Goal: Complete application form: Complete application form

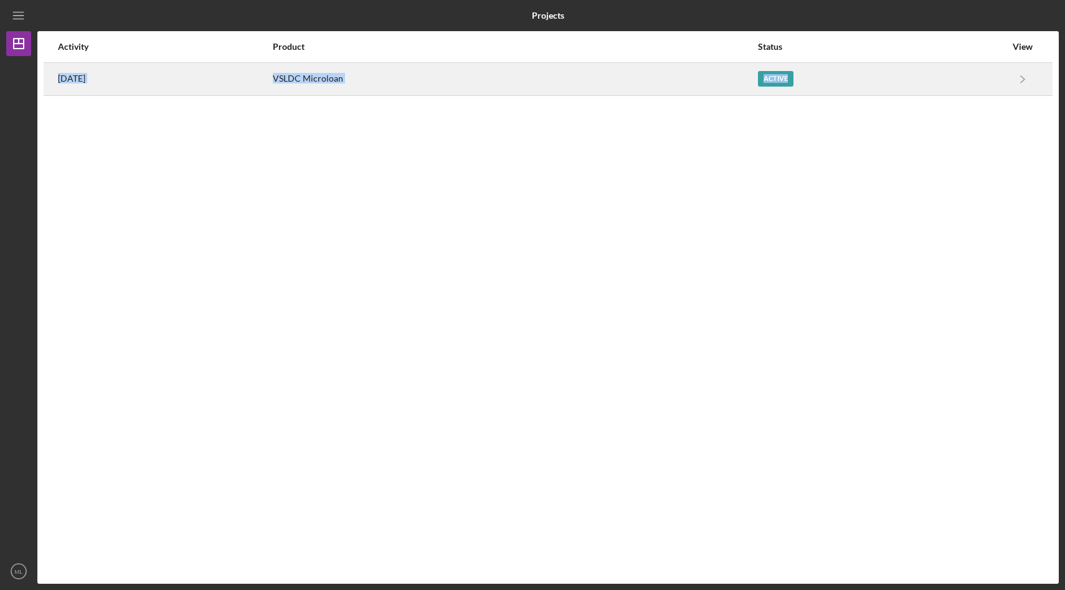
drag, startPoint x: 0, startPoint y: 64, endPoint x: 44, endPoint y: 62, distance: 43.6
click at [53, 62] on div "Projects Projects Activity Product Status View [DATE] VSLDC Microloan Active Ic…" at bounding box center [532, 295] width 1065 height 590
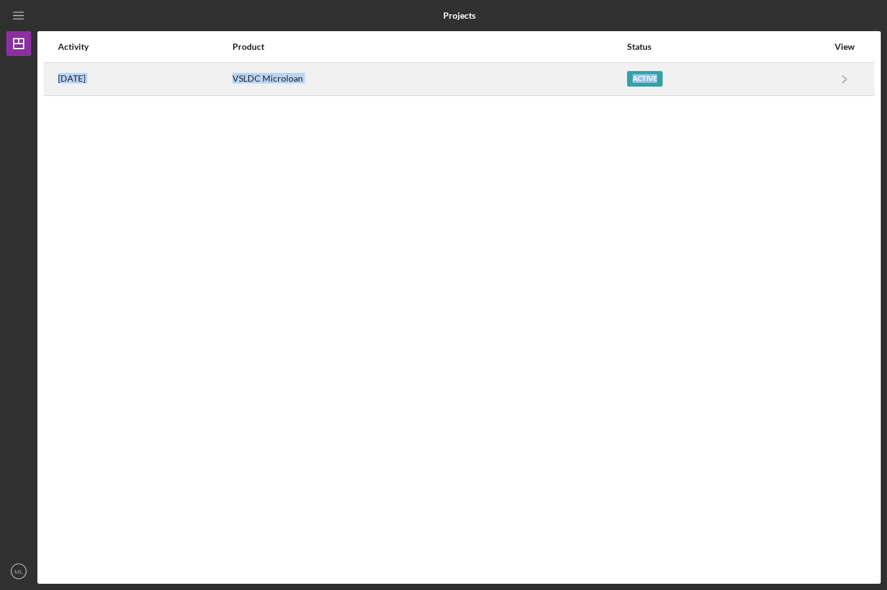
click at [646, 70] on div "Active" at bounding box center [727, 79] width 201 height 31
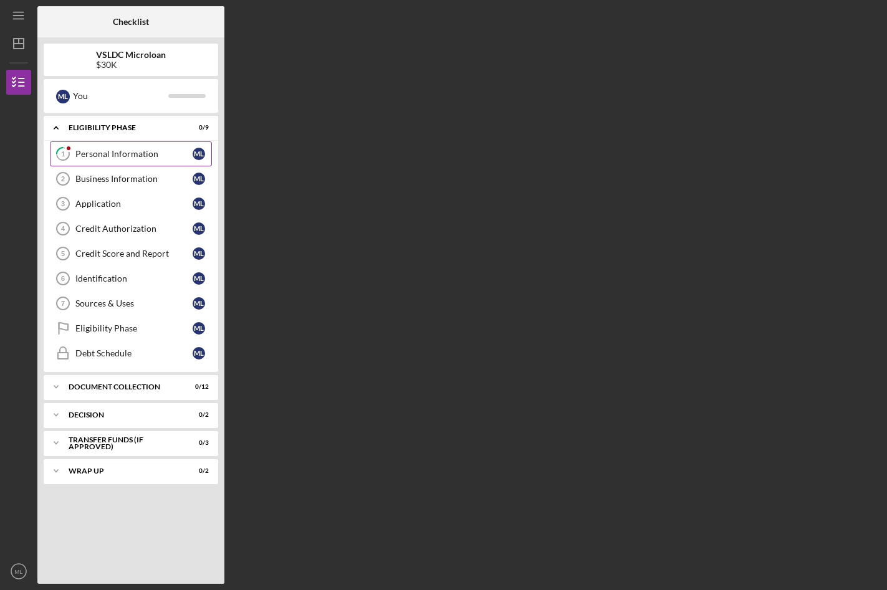
click at [141, 155] on div "Personal Information" at bounding box center [133, 154] width 117 height 10
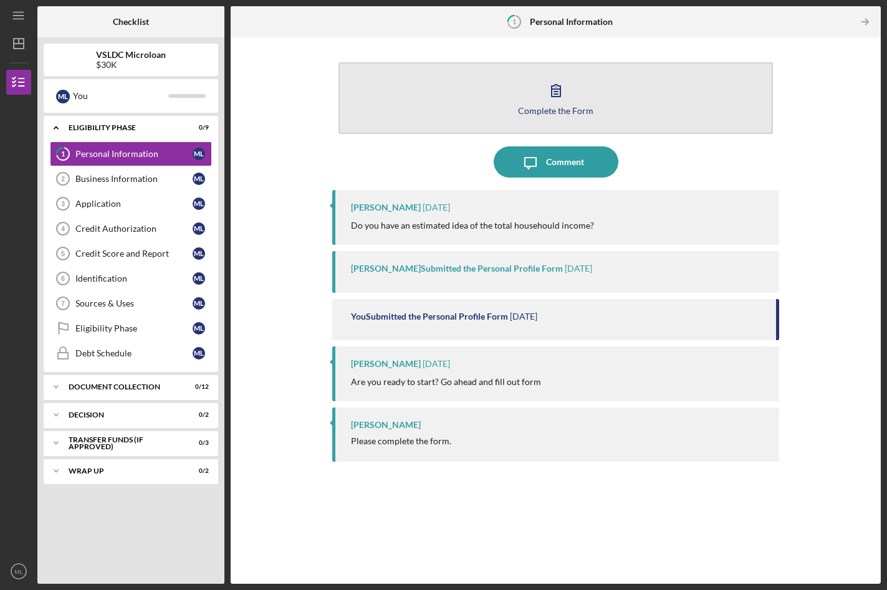
click at [554, 87] on icon "button" at bounding box center [555, 90] width 31 height 31
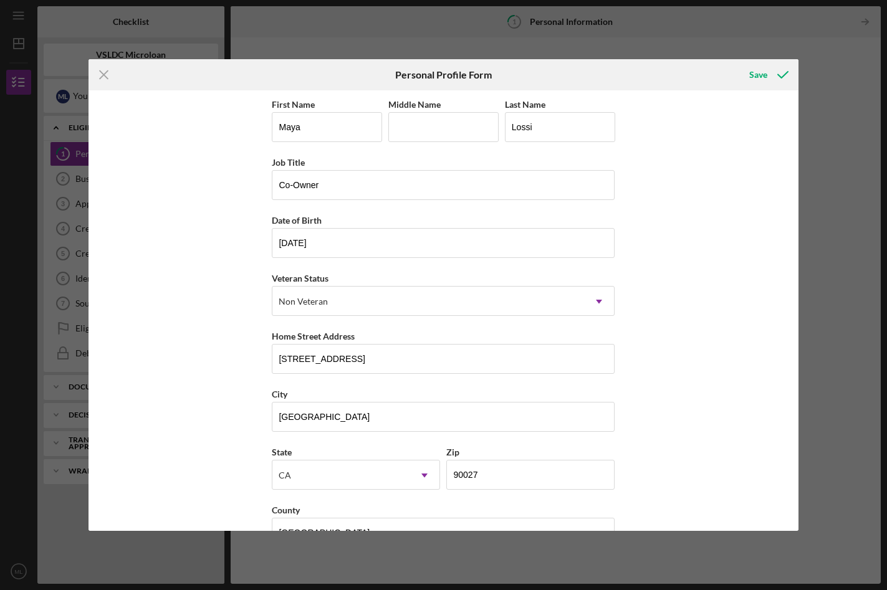
click at [673, 428] on div "First Name Maya Middle Name Last Name [PERSON_NAME] Job Title Co-Owner Date of …" at bounding box center [442, 310] width 709 height 441
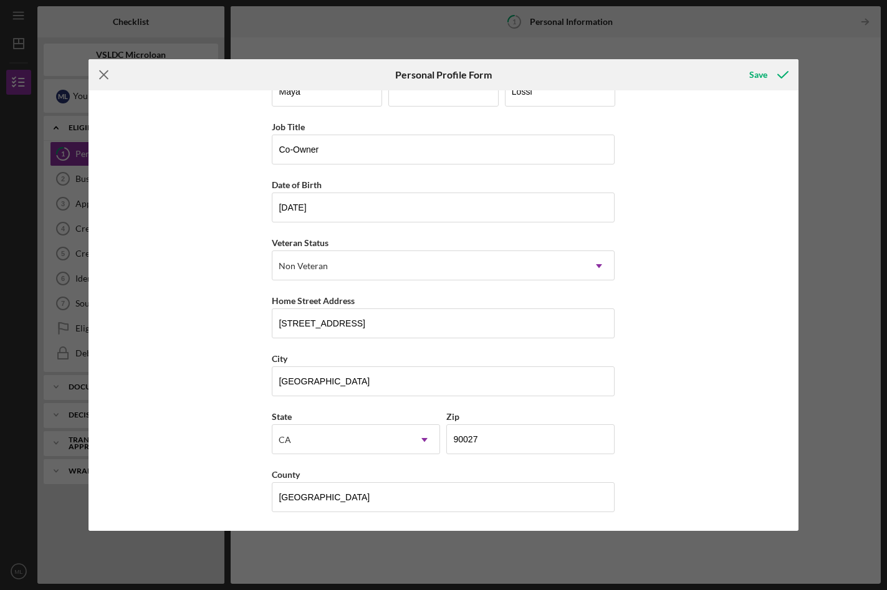
click at [103, 82] on icon "Icon/Menu Close" at bounding box center [103, 74] width 31 height 31
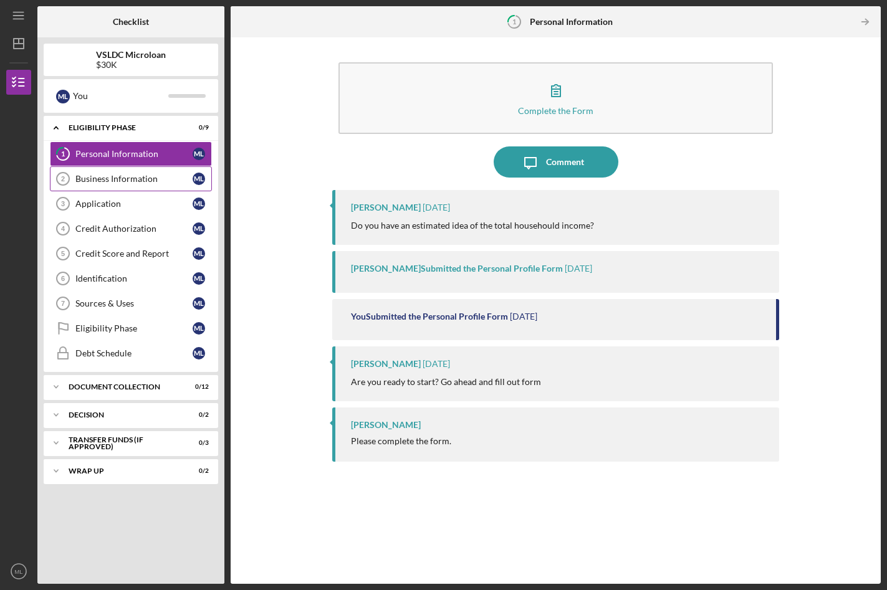
click at [120, 175] on div "Business Information" at bounding box center [133, 179] width 117 height 10
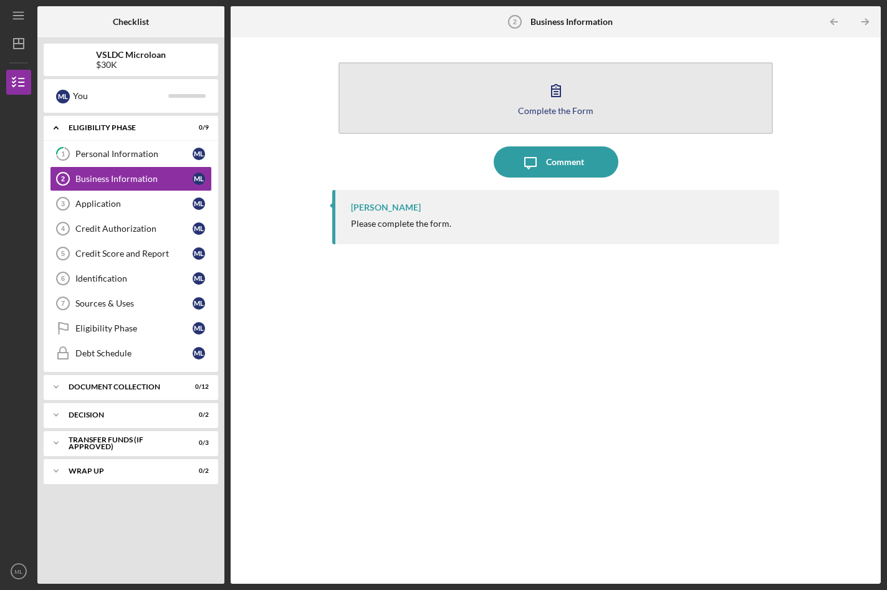
click at [554, 98] on icon "button" at bounding box center [555, 90] width 31 height 31
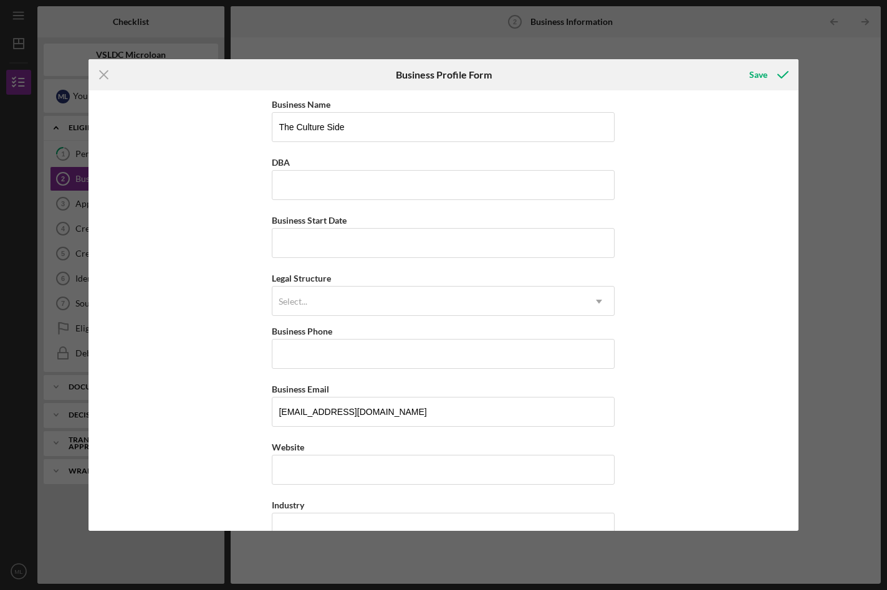
click at [645, 411] on div "Business Name The Culture Side DBA Business Start Date Legal Structure Select..…" at bounding box center [442, 310] width 709 height 441
click at [446, 247] on input "Business Start Date" at bounding box center [443, 243] width 343 height 30
type input "[DATE]"
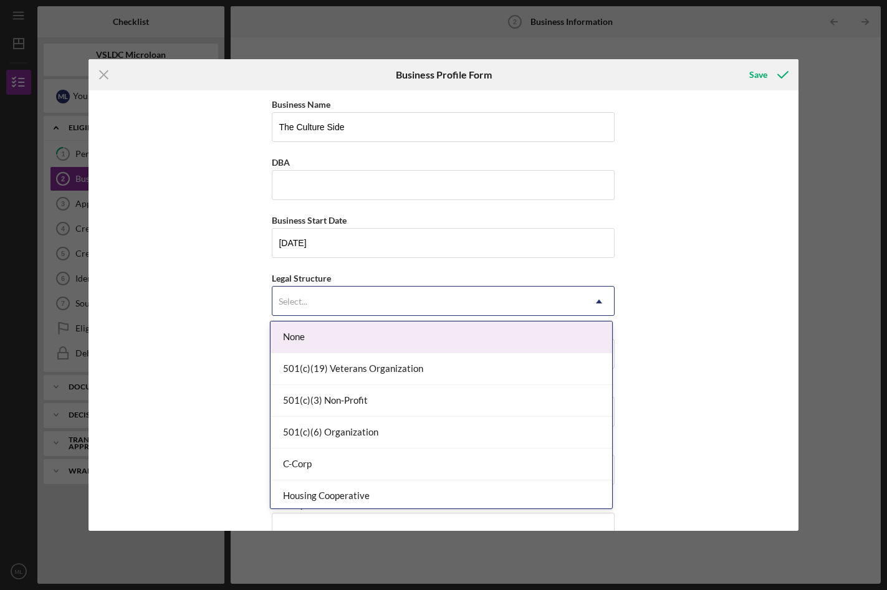
click at [416, 300] on div "Select..." at bounding box center [428, 301] width 312 height 29
drag, startPoint x: 442, startPoint y: 431, endPoint x: 445, endPoint y: 299, distance: 131.5
click at [445, 299] on body "Icon/Menu Business Information 2 Business Information Checklist VSLDC Microloan…" at bounding box center [443, 295] width 887 height 590
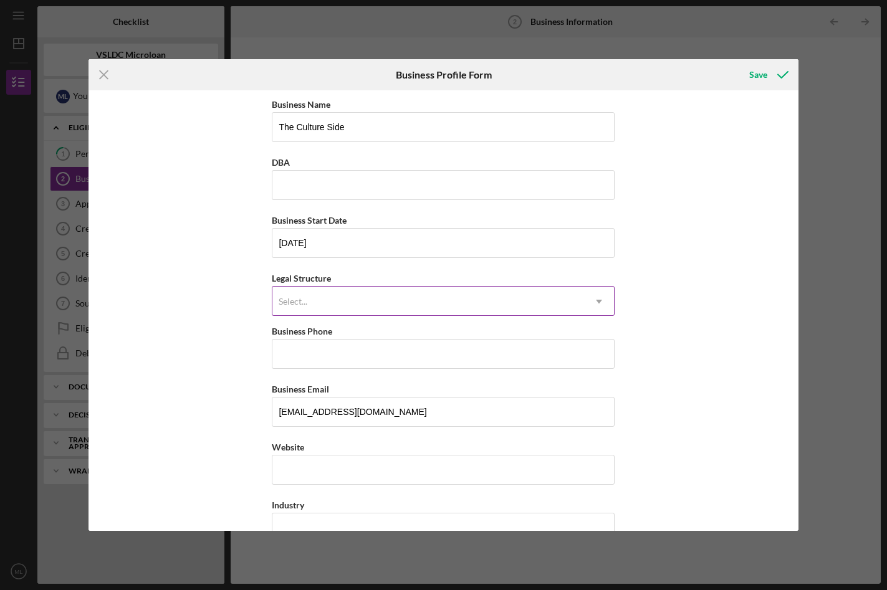
click at [445, 299] on div "Select..." at bounding box center [428, 301] width 312 height 29
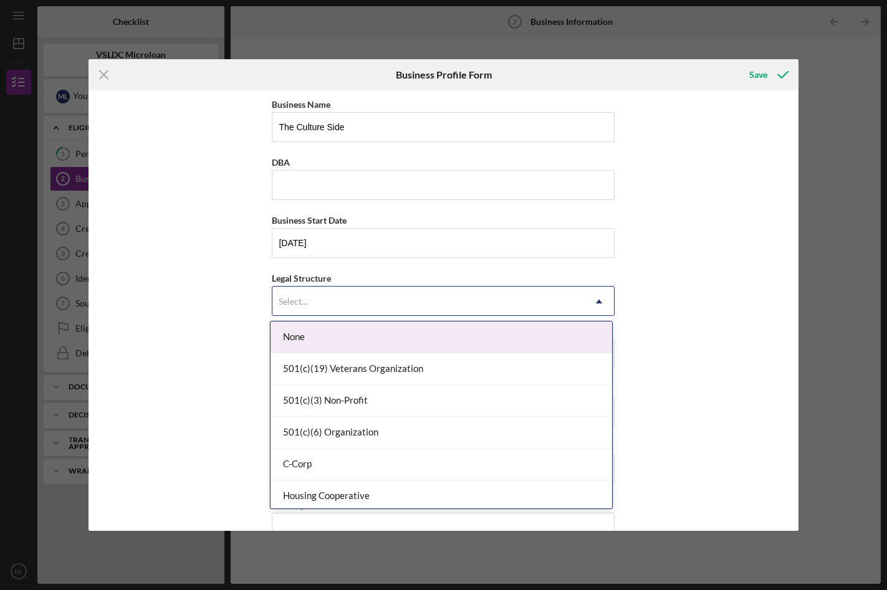
click at [378, 306] on div "Select..." at bounding box center [428, 301] width 312 height 29
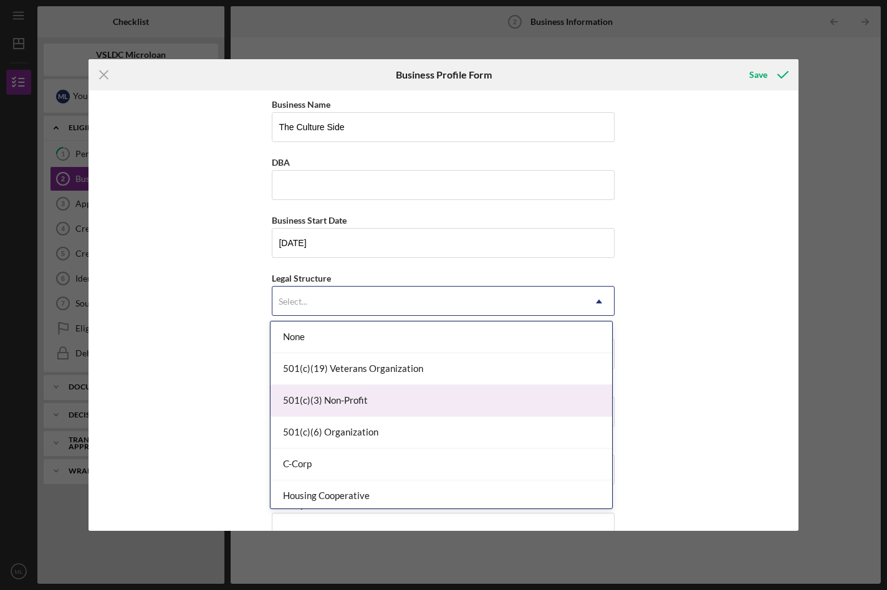
click at [630, 346] on div "Business Name The Culture Side DBA Business Start Date [DATE] Legal Structure 5…" at bounding box center [442, 310] width 709 height 441
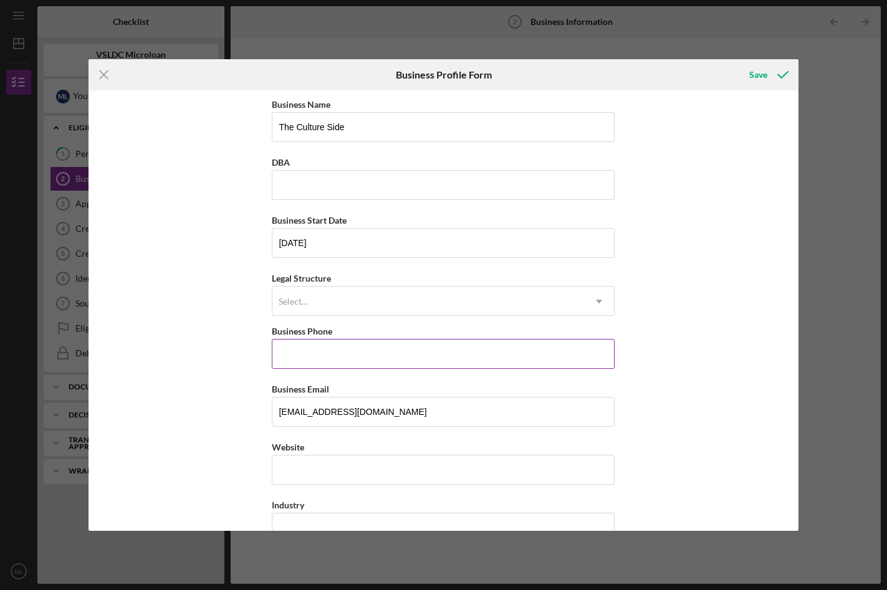
click at [390, 351] on input "Business Phone" at bounding box center [443, 354] width 343 height 30
type input "[PHONE_NUMBER]"
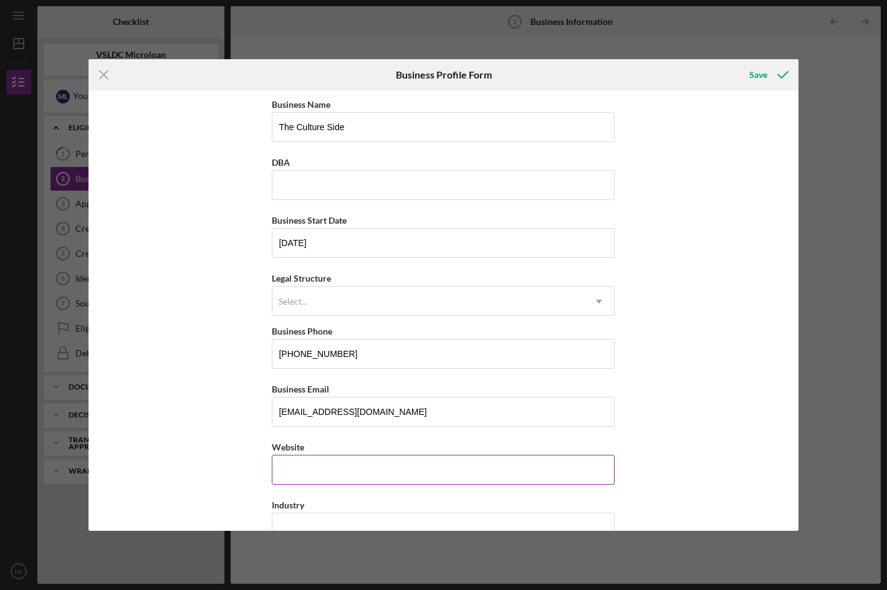
click at [358, 477] on input "Website" at bounding box center [443, 470] width 343 height 30
type input "[DOMAIN_NAME]"
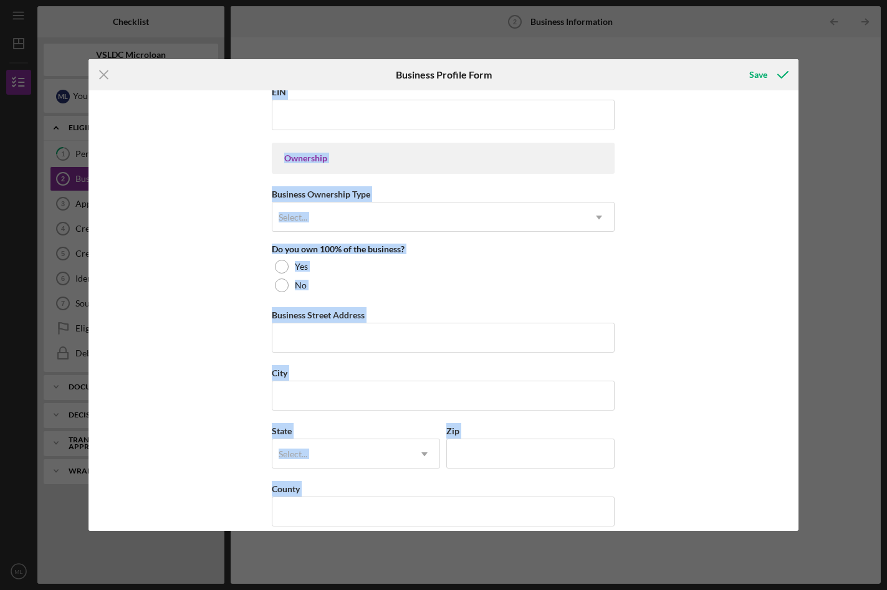
drag, startPoint x: 613, startPoint y: 496, endPoint x: 622, endPoint y: 551, distance: 56.1
click at [622, 553] on div "Icon/Menu Close Business Profile Form Save Business Name The Culture Side DBA B…" at bounding box center [443, 295] width 887 height 590
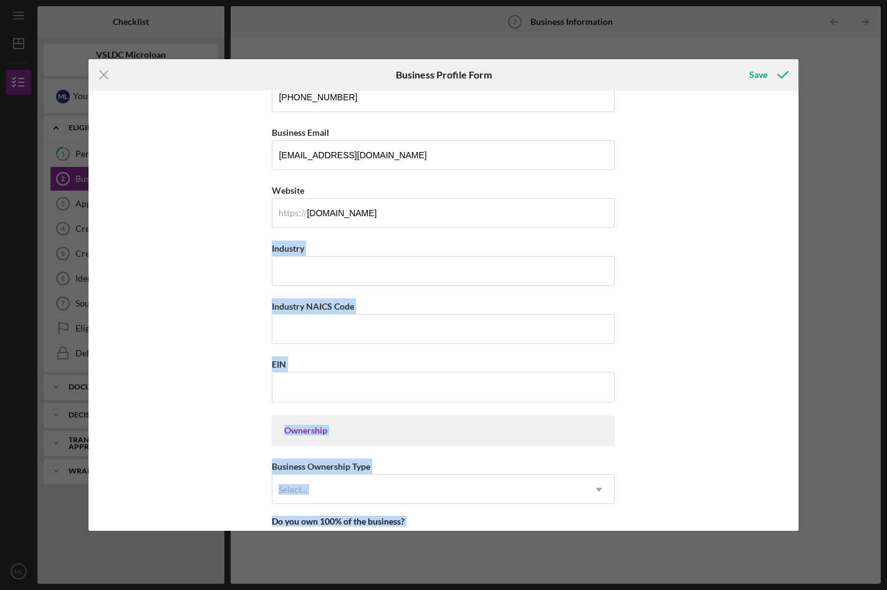
scroll to position [257, 0]
click at [594, 269] on input "Industry" at bounding box center [443, 270] width 343 height 30
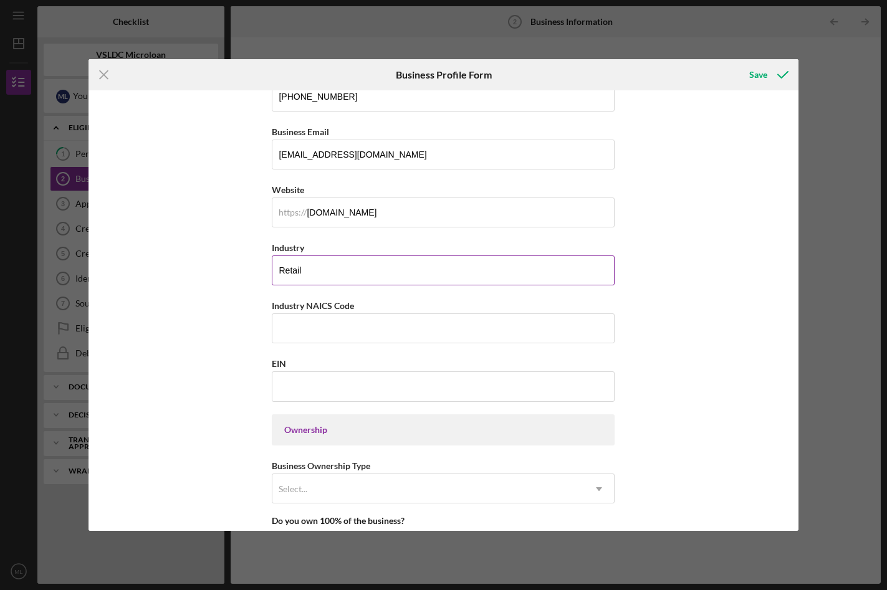
type input "Retail Market"
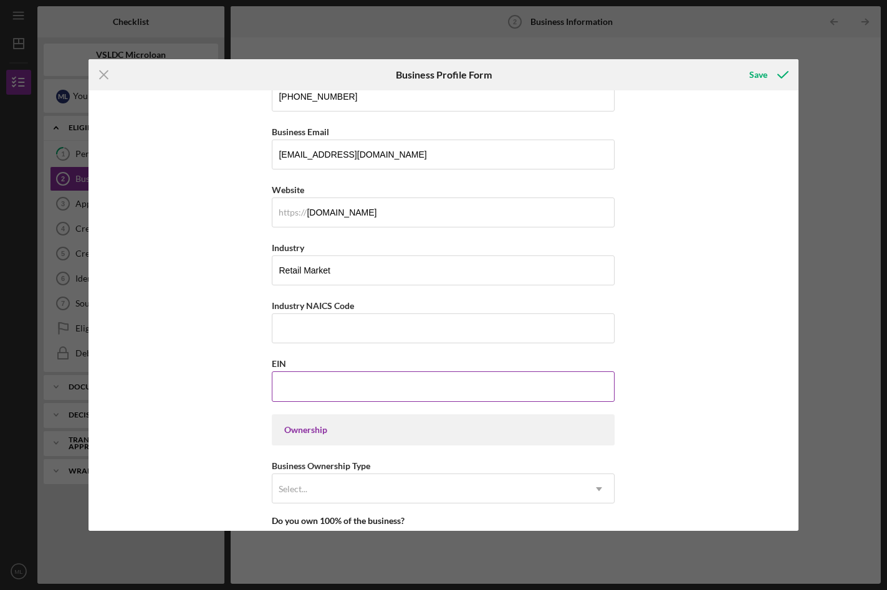
click at [540, 391] on input "EIN" at bounding box center [443, 386] width 343 height 30
paste input "[US_EMPLOYER_IDENTIFICATION_NUMBER]"
type input "[US_EMPLOYER_IDENTIFICATION_NUMBER]"
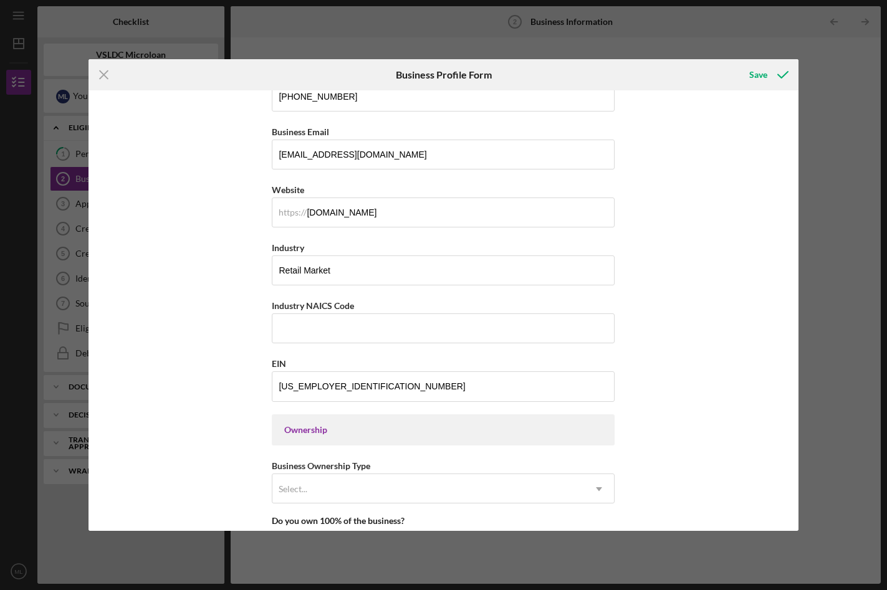
click at [651, 404] on div "Business Name The Culture Side DBA Business Start Date [DATE] Legal Structure S…" at bounding box center [442, 310] width 709 height 441
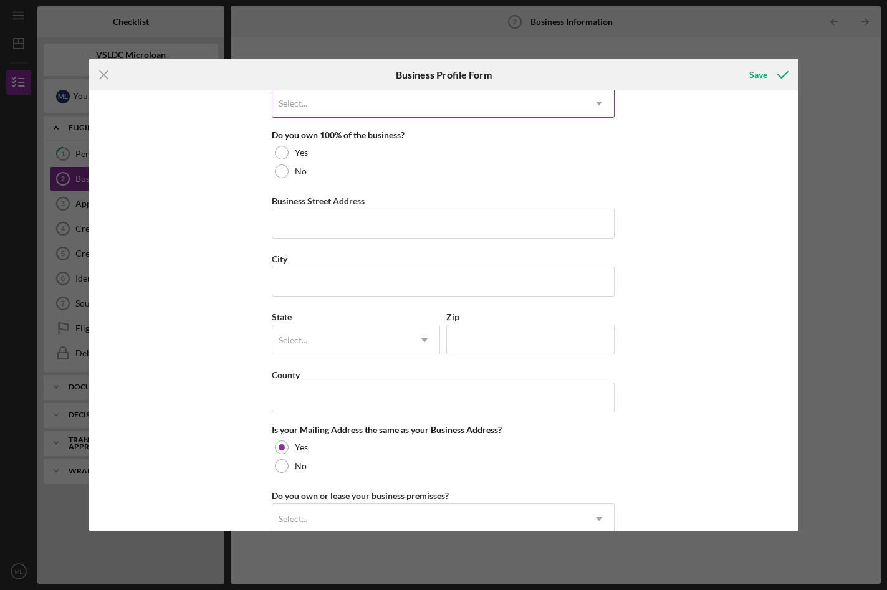
click at [599, 101] on icon "Icon/Dropdown Arrow" at bounding box center [599, 103] width 30 height 30
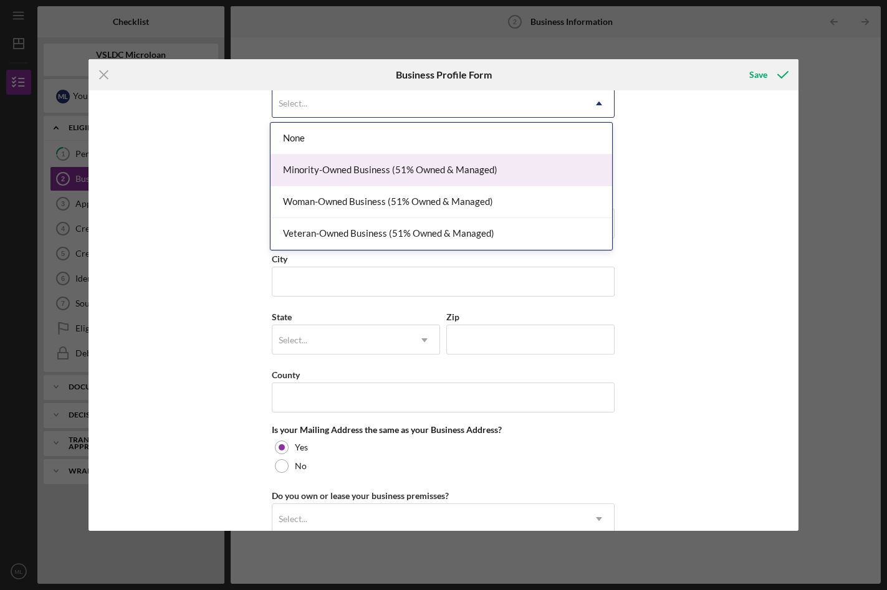
click at [475, 178] on div "Minority-Owned Business (51% Owned & Managed)" at bounding box center [440, 171] width 341 height 32
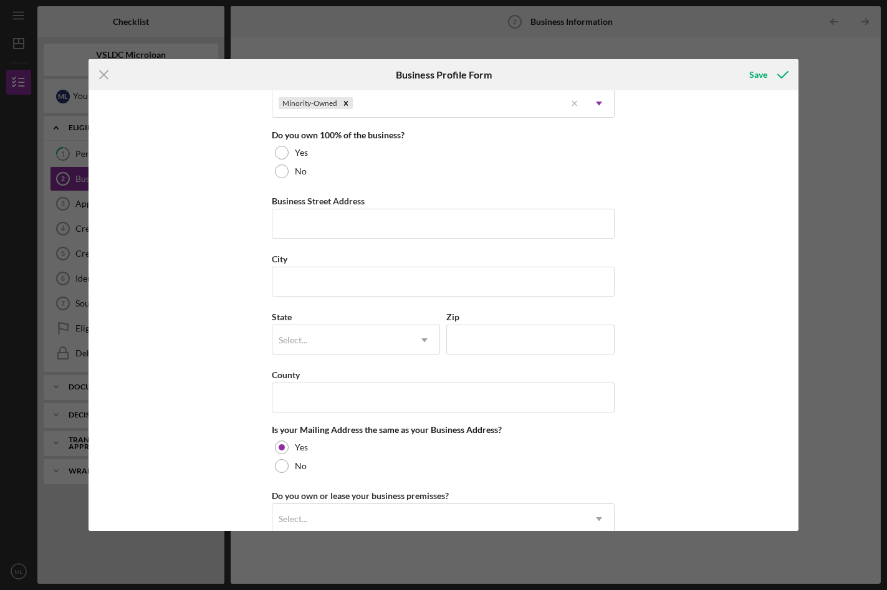
scroll to position [640, 0]
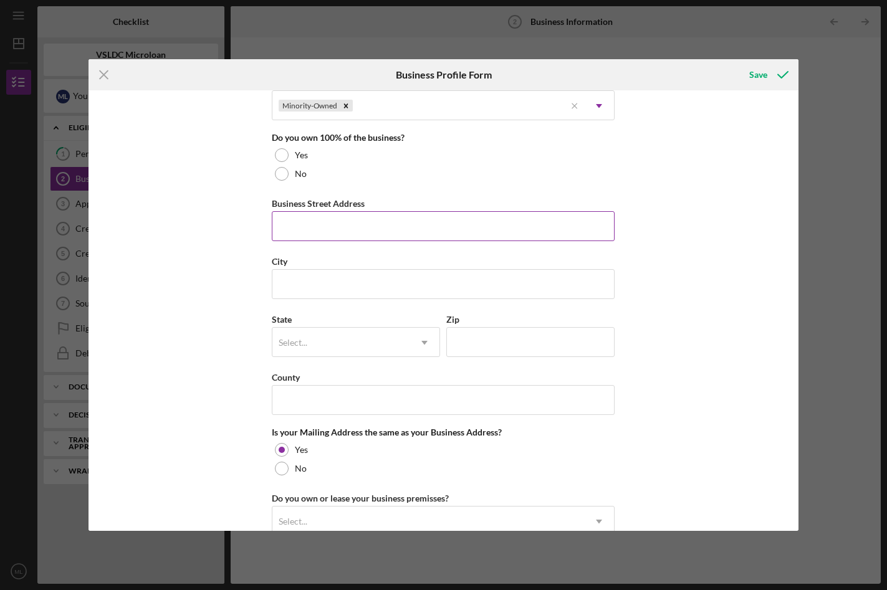
click at [463, 221] on input "Business Street Address" at bounding box center [443, 226] width 343 height 30
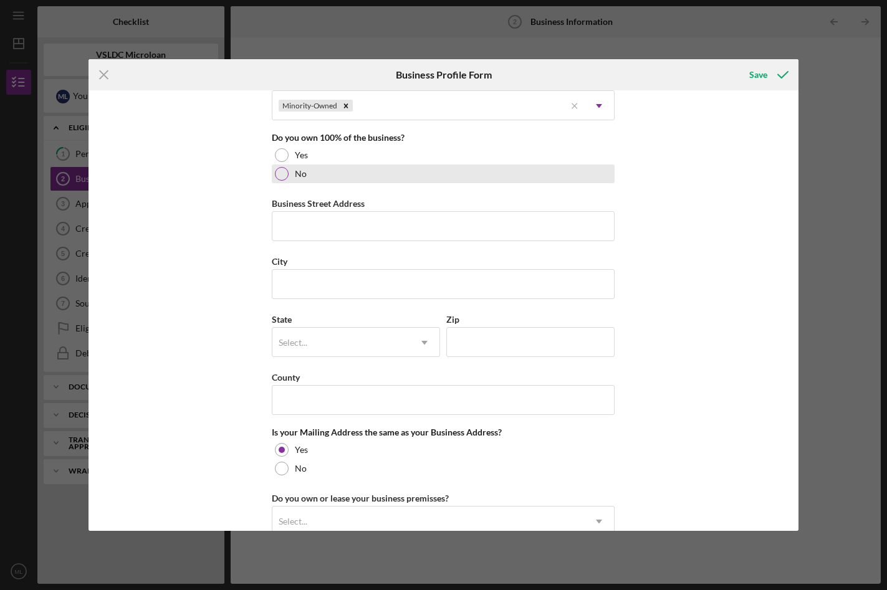
click at [279, 174] on div at bounding box center [282, 174] width 14 height 14
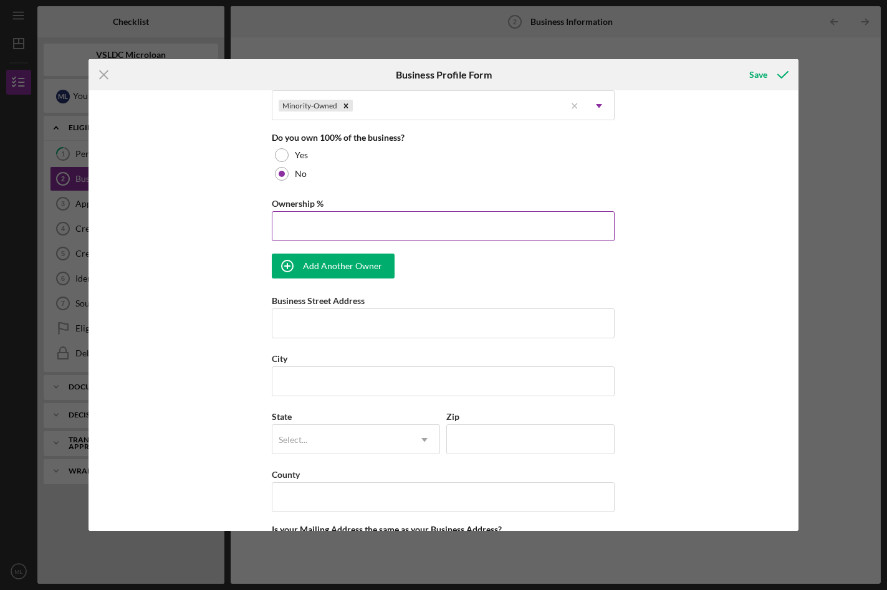
click at [305, 230] on input "Ownership %" at bounding box center [443, 226] width 343 height 30
type input "50.00%"
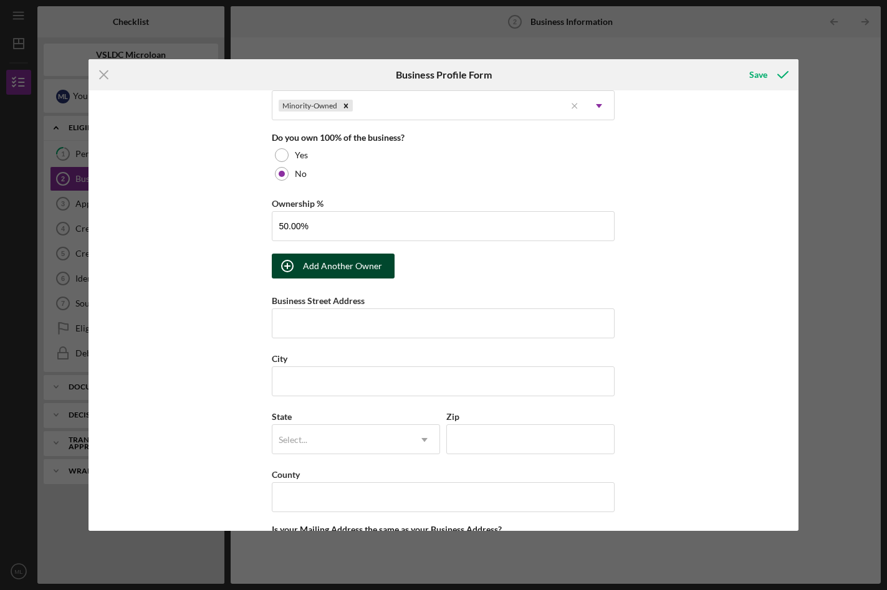
click at [309, 272] on div "Add Another Owner" at bounding box center [342, 266] width 79 height 25
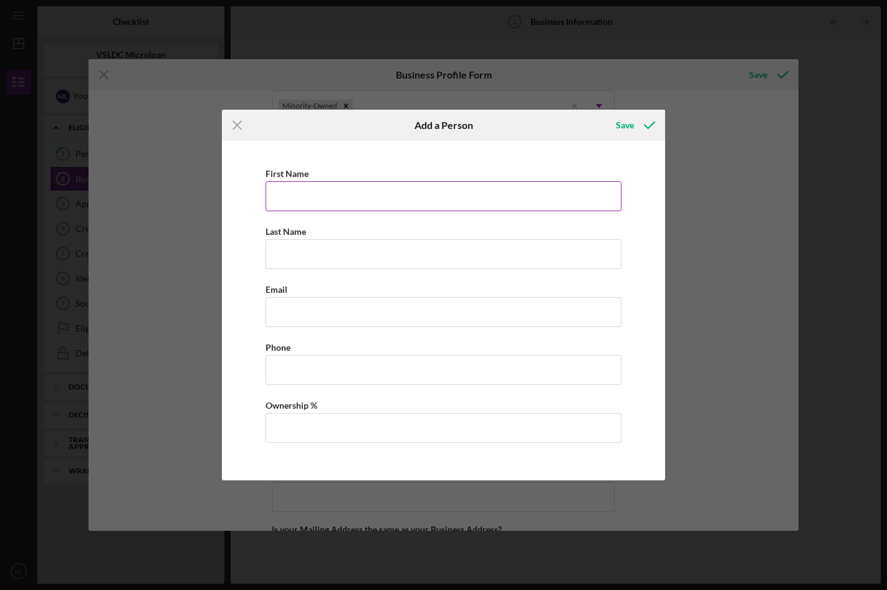
click at [309, 176] on div "First Name" at bounding box center [443, 174] width 356 height 16
click at [309, 197] on input "First Name" at bounding box center [443, 196] width 356 height 30
type input "[PERSON_NAME]"
click at [333, 260] on input "Last Name" at bounding box center [443, 254] width 356 height 30
type input "Lossi"
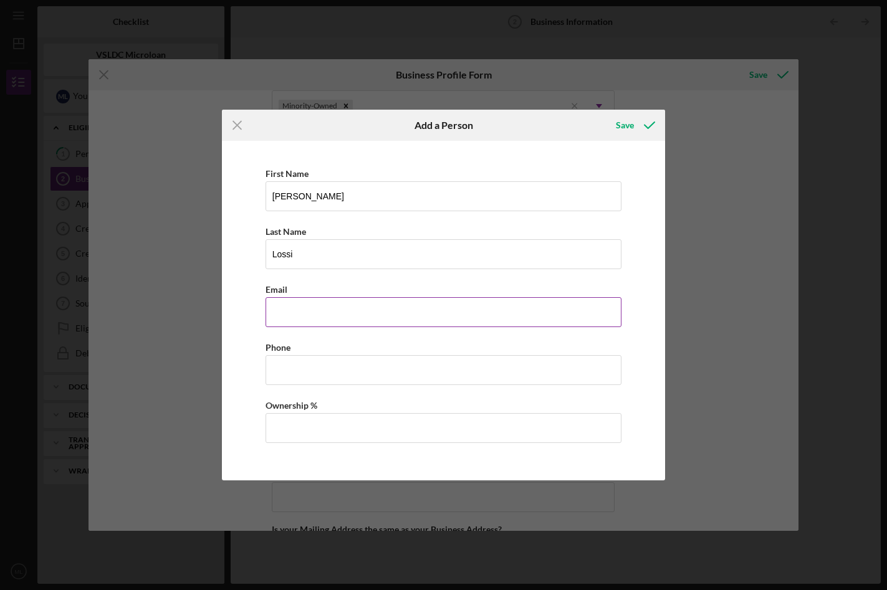
click at [344, 309] on input "Business Email" at bounding box center [443, 312] width 356 height 30
type input "[EMAIL_ADDRESS][DOMAIN_NAME]"
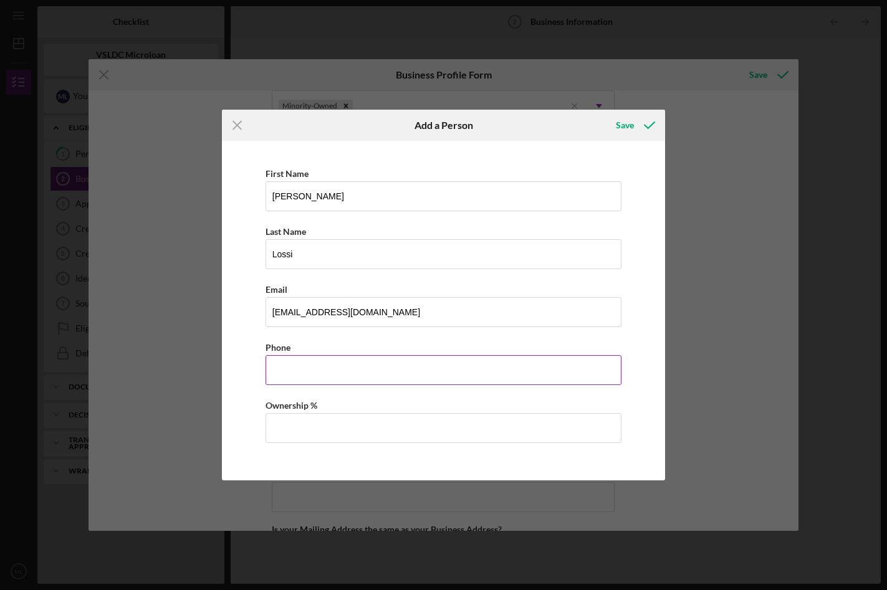
click at [332, 372] on input "Business Phone" at bounding box center [443, 370] width 356 height 30
type input "[PHONE_NUMBER]"
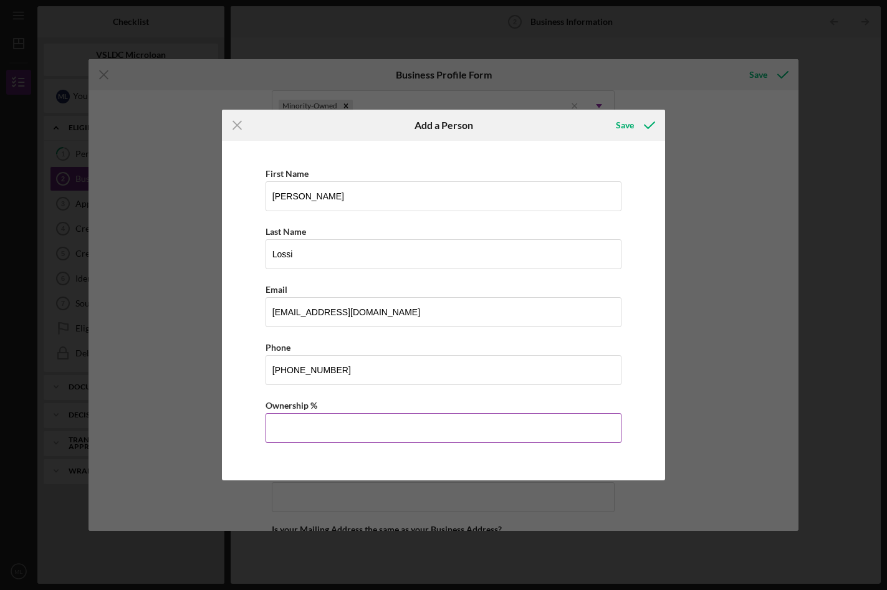
click at [335, 423] on input "Ownership %" at bounding box center [443, 428] width 356 height 30
type input "50.00%"
drag, startPoint x: 650, startPoint y: 438, endPoint x: 645, endPoint y: 505, distance: 67.5
click at [645, 505] on div "Icon/Menu Close Add a Person Save First Name [PERSON_NAME] Last Name [PERSON_NA…" at bounding box center [443, 295] width 887 height 590
click at [622, 128] on div "Save" at bounding box center [625, 125] width 18 height 25
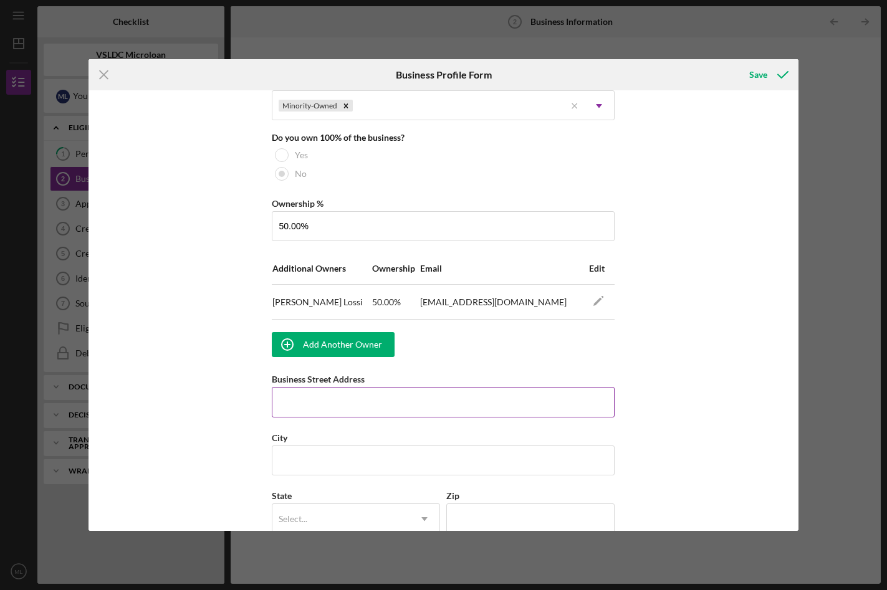
click at [374, 409] on input "Business Street Address" at bounding box center [443, 402] width 343 height 30
click at [347, 402] on input "[STREET_ADDRESS]" at bounding box center [443, 402] width 343 height 30
type input "[STREET_ADDRESS]"
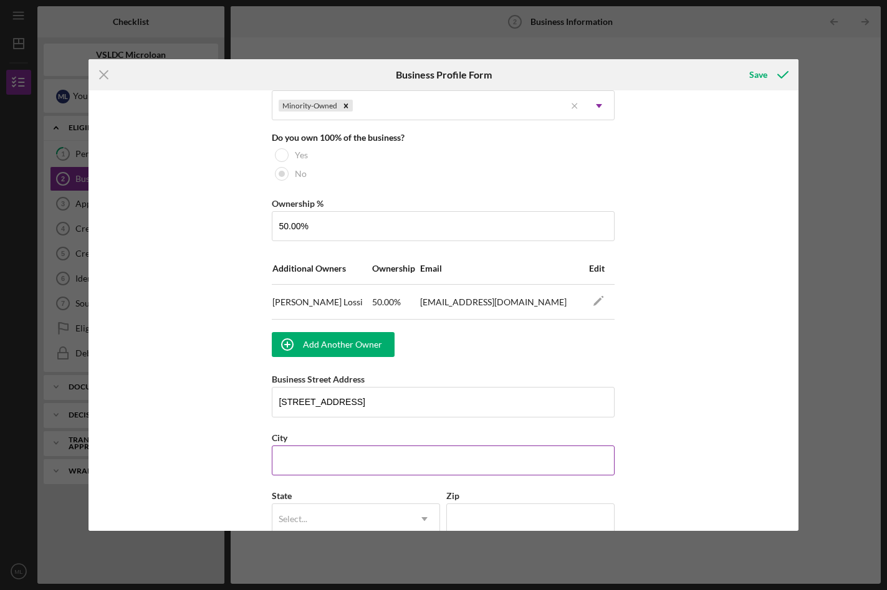
click at [345, 462] on input "City" at bounding box center [443, 460] width 343 height 30
type input "[GEOGRAPHIC_DATA]"
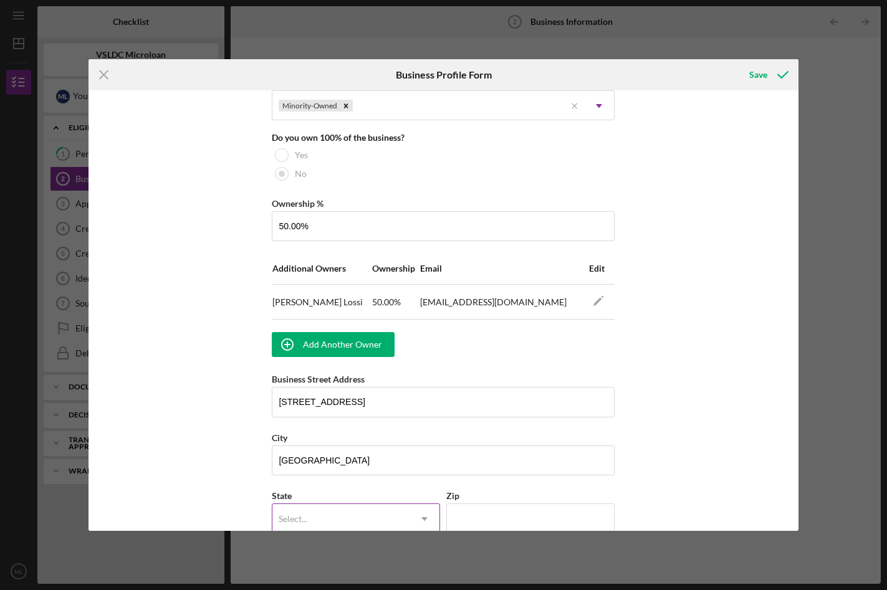
click at [332, 509] on div "Select..." at bounding box center [340, 519] width 137 height 29
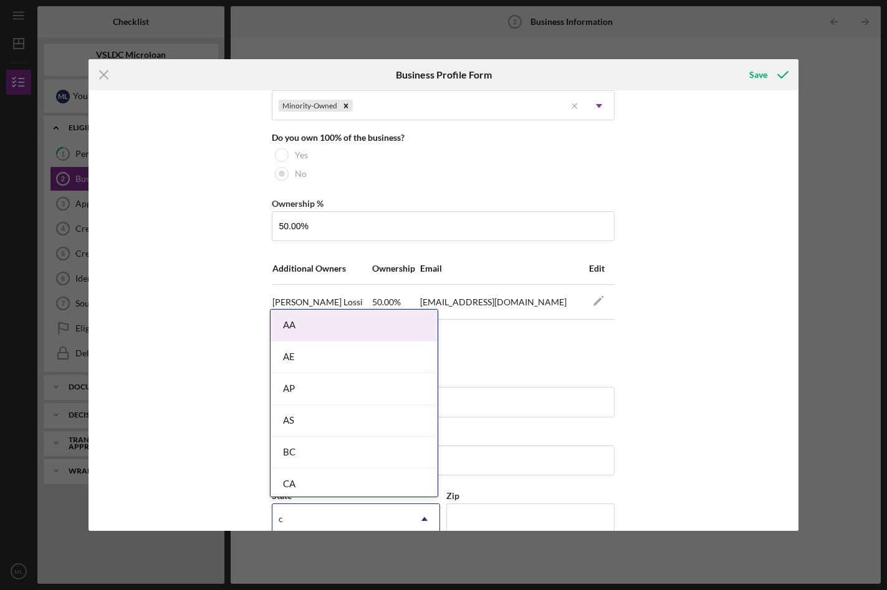
type input "ca"
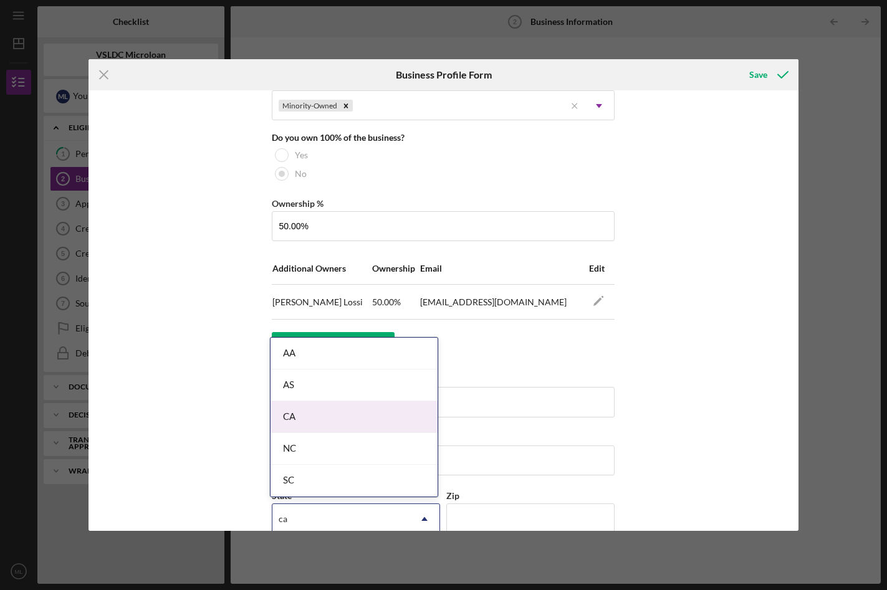
click at [351, 416] on div "CA" at bounding box center [353, 417] width 167 height 32
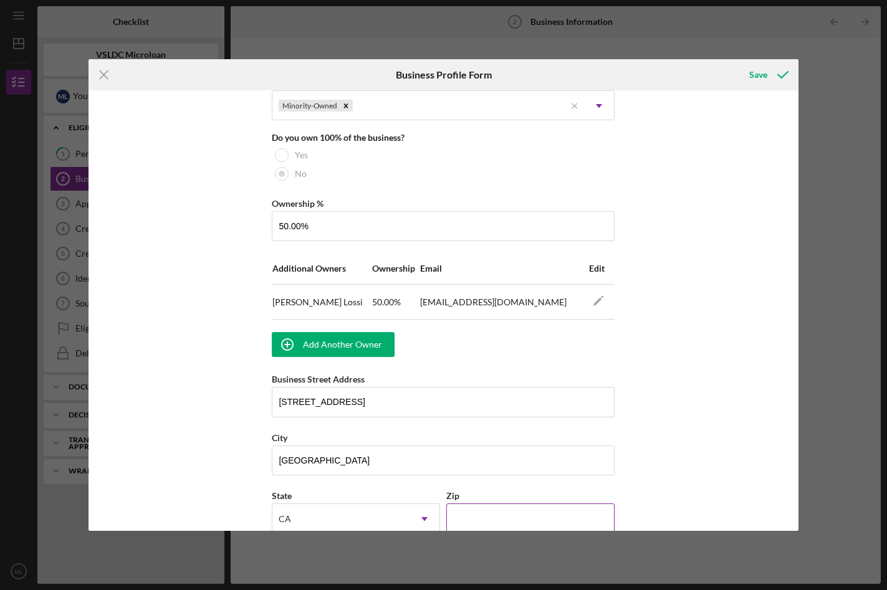
click at [472, 511] on input "Zip" at bounding box center [530, 518] width 168 height 30
click at [664, 517] on div "Business Name The Culture Side DBA Business Start Date [DATE] Legal Structure S…" at bounding box center [442, 310] width 709 height 441
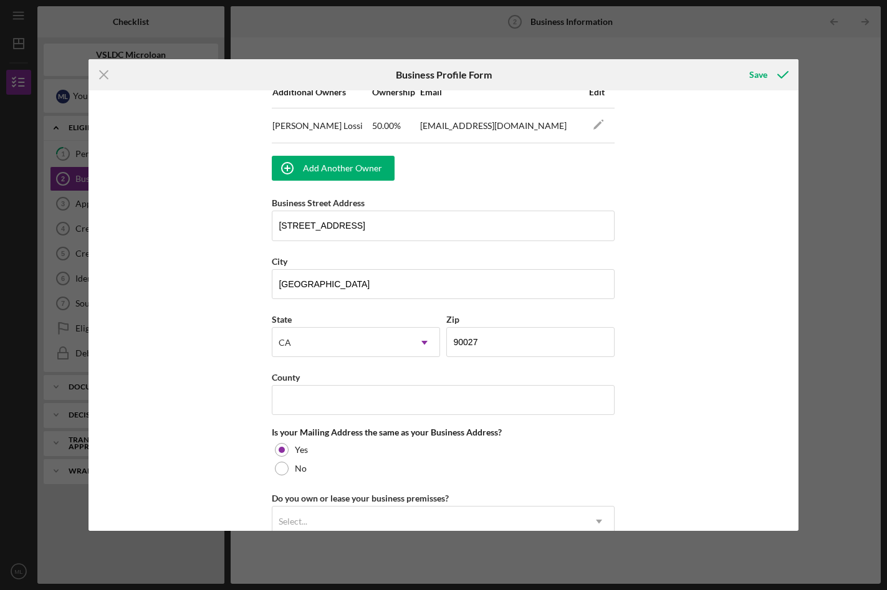
scroll to position [862, 0]
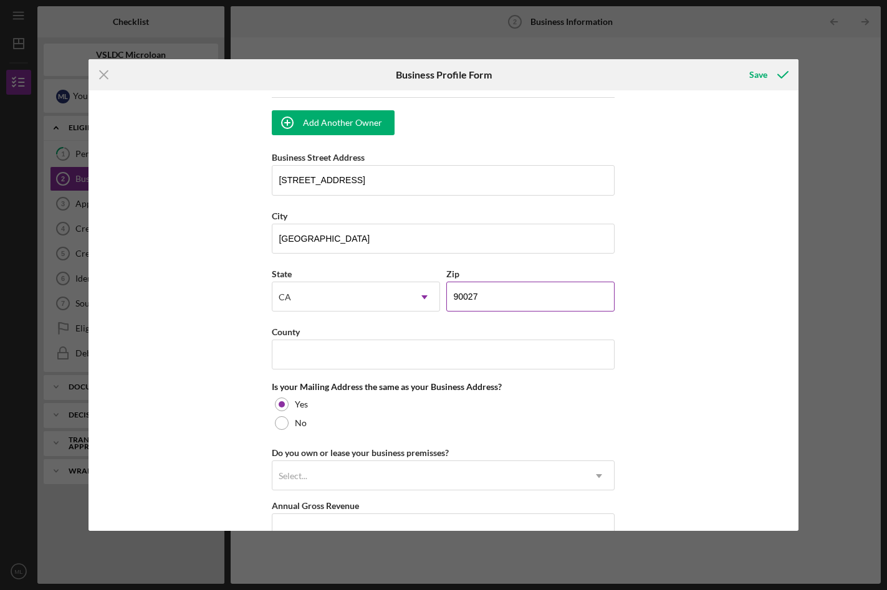
click at [535, 302] on input "90027" at bounding box center [530, 297] width 168 height 30
type input "90028"
click at [468, 350] on input "County" at bounding box center [443, 355] width 343 height 30
type input "[GEOGRAPHIC_DATA]"
click at [612, 450] on div "Do you own or lease your business premisses? Select... Icon/Dropdown Arrow" at bounding box center [443, 467] width 343 height 45
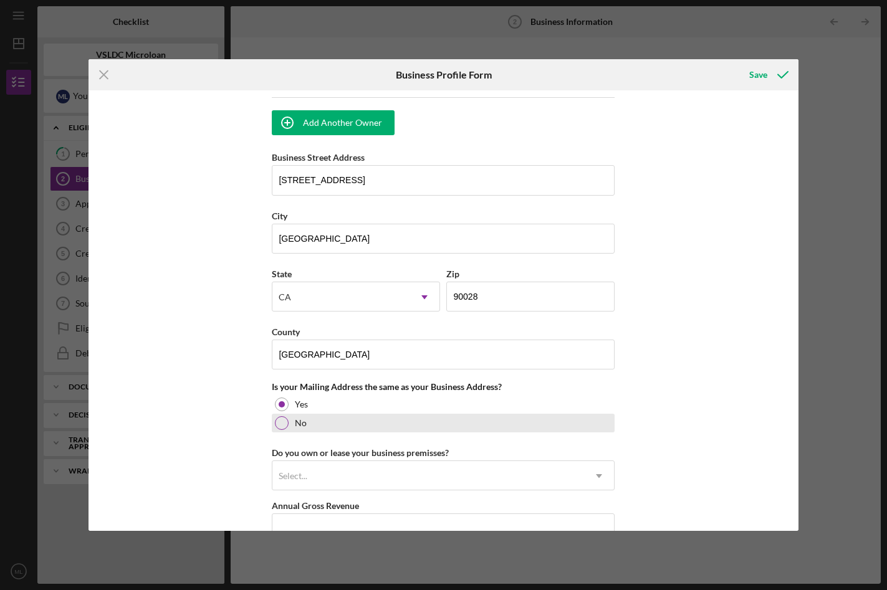
click at [280, 422] on div at bounding box center [282, 423] width 14 height 14
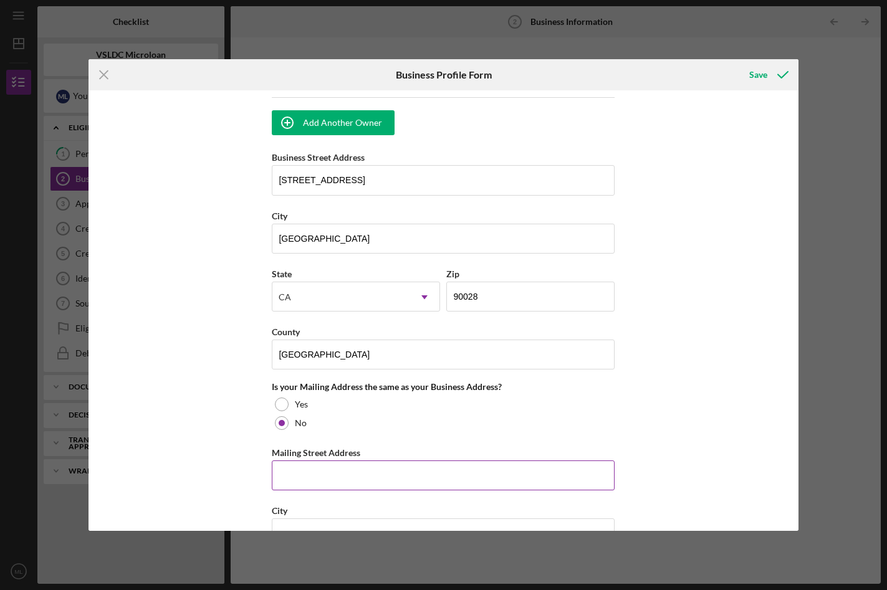
click at [340, 480] on input "Mailing Street Address" at bounding box center [443, 475] width 343 height 30
type input "[STREET_ADDRESS]"
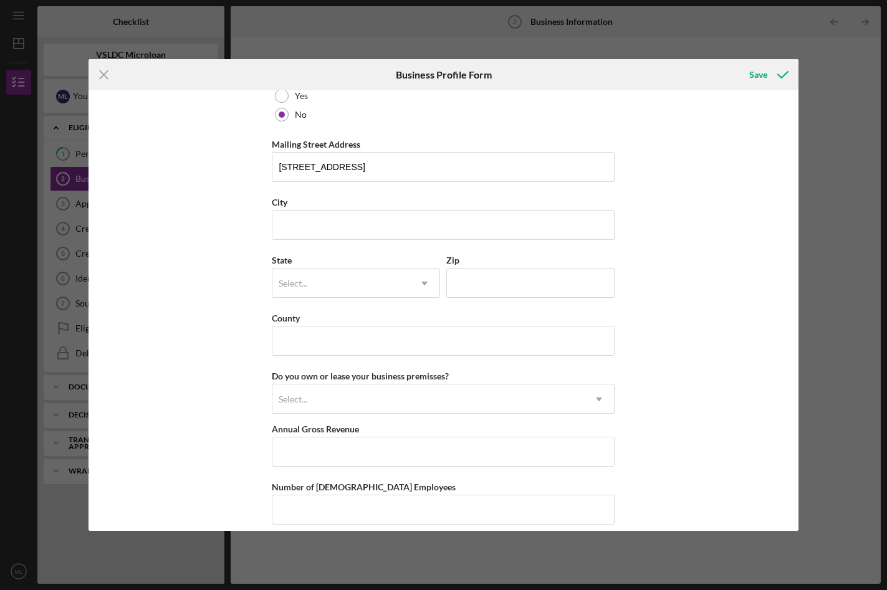
scroll to position [1240, 0]
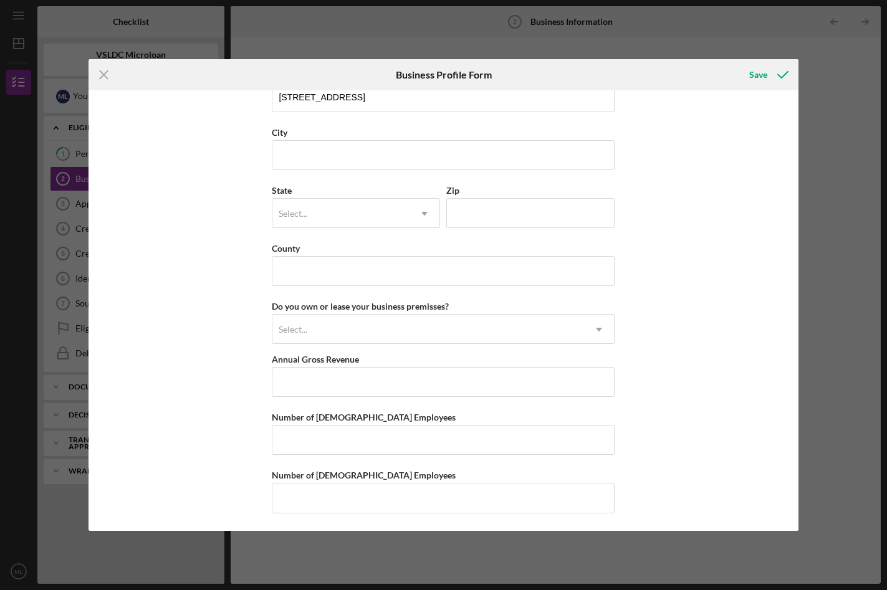
click at [427, 164] on input "City" at bounding box center [443, 155] width 343 height 30
type input "[GEOGRAPHIC_DATA]"
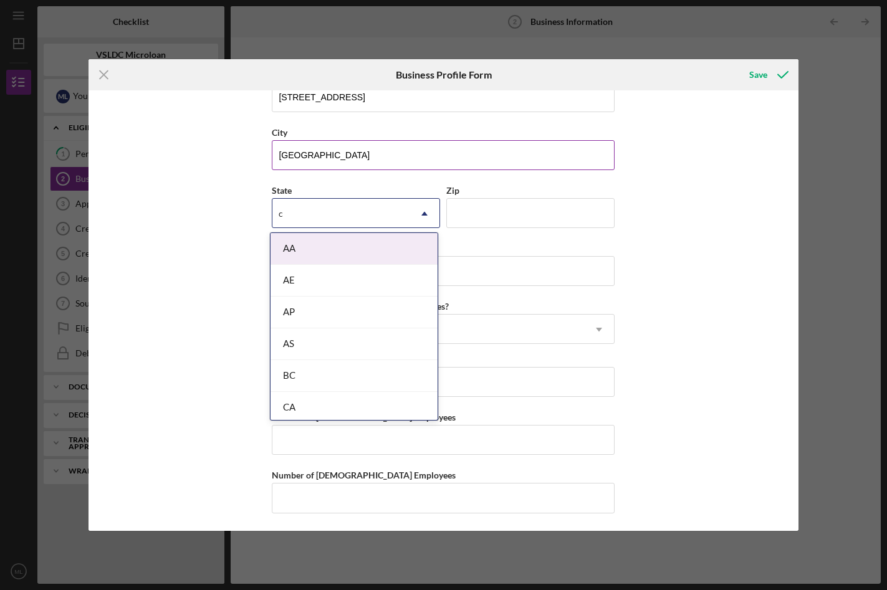
type input "ca"
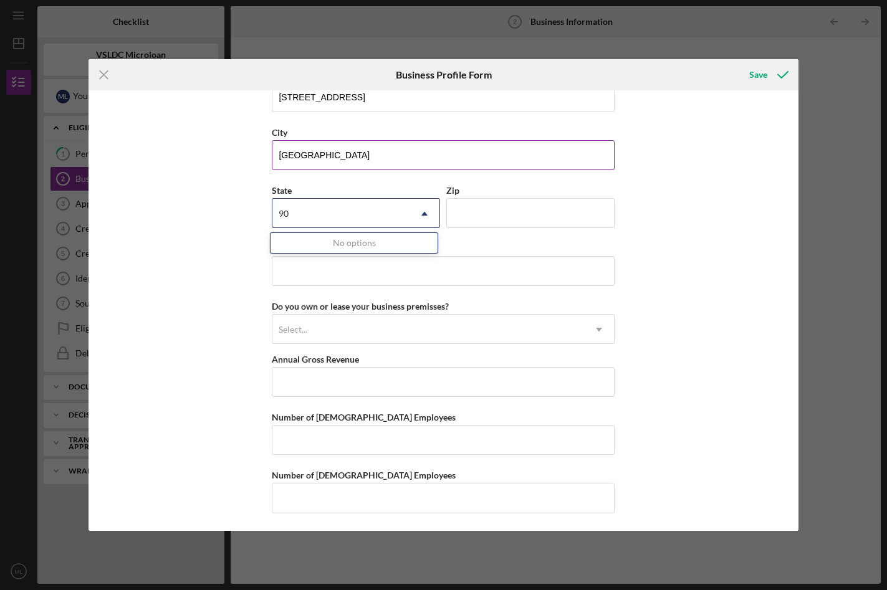
type input "9"
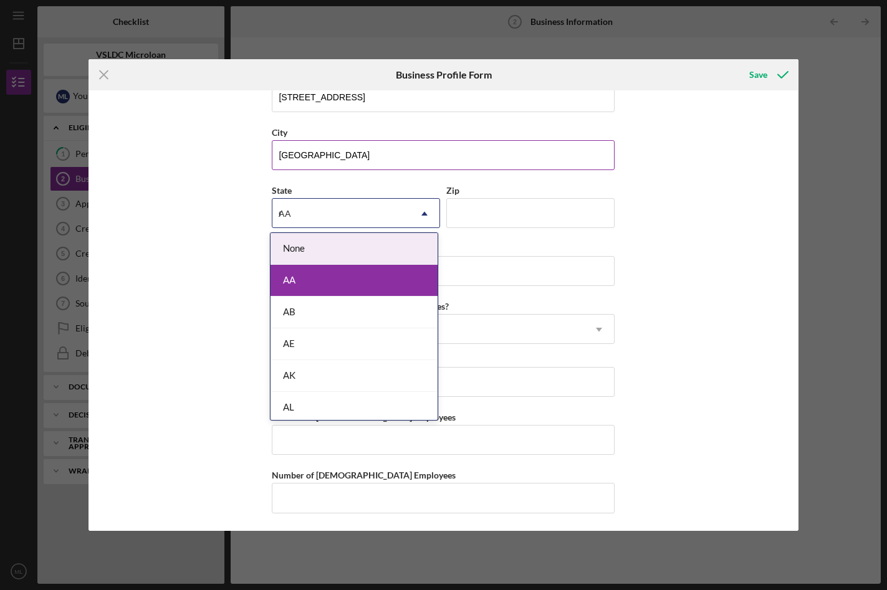
type input "CA"
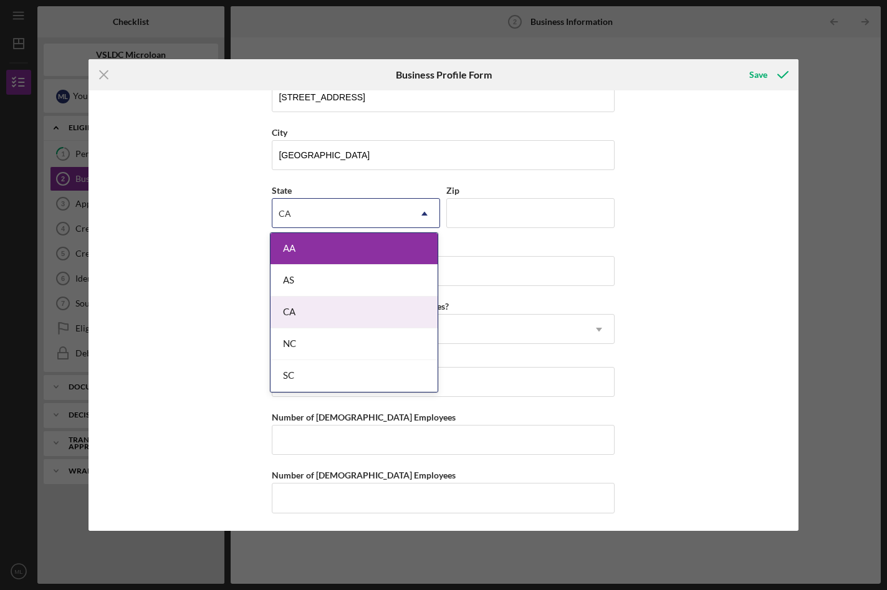
click at [371, 314] on div "CA" at bounding box center [353, 313] width 167 height 32
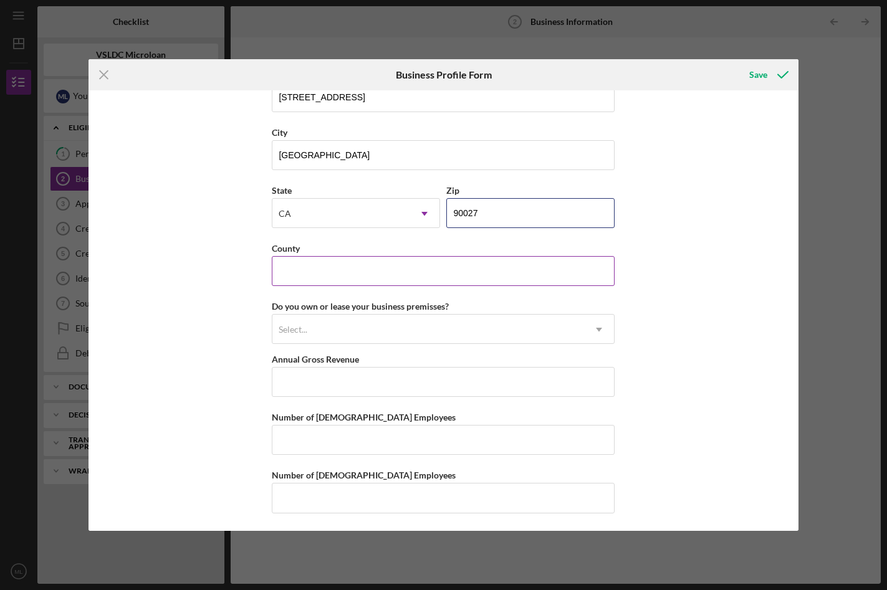
type input "90027"
click at [374, 265] on input "County" at bounding box center [443, 271] width 343 height 30
type input "[GEOGRAPHIC_DATA]"
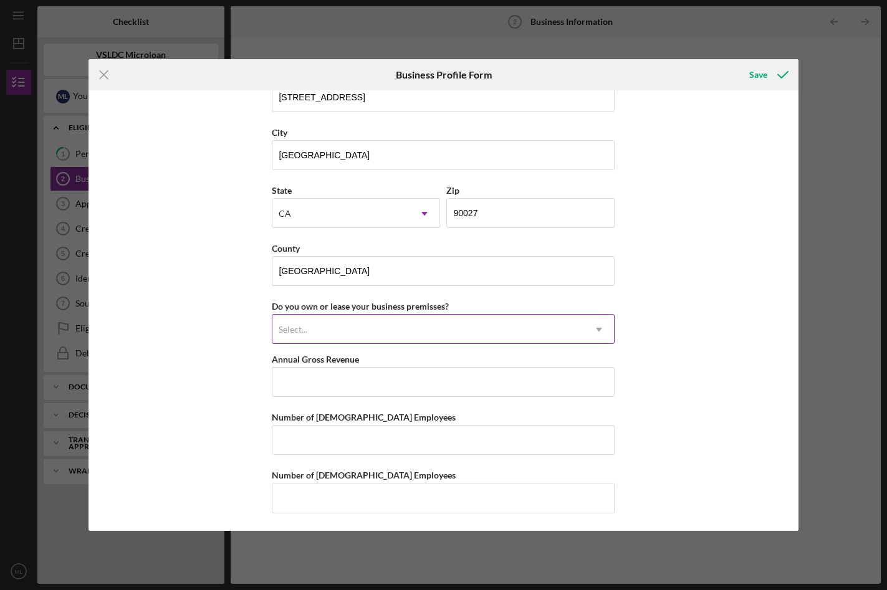
click at [468, 343] on div "Select..." at bounding box center [428, 329] width 312 height 29
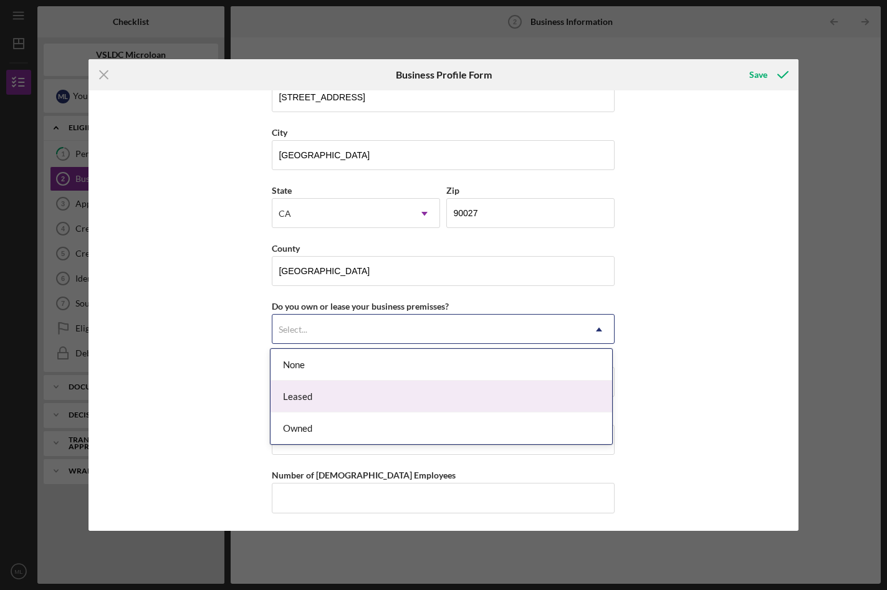
click at [391, 402] on div "Leased" at bounding box center [440, 397] width 341 height 32
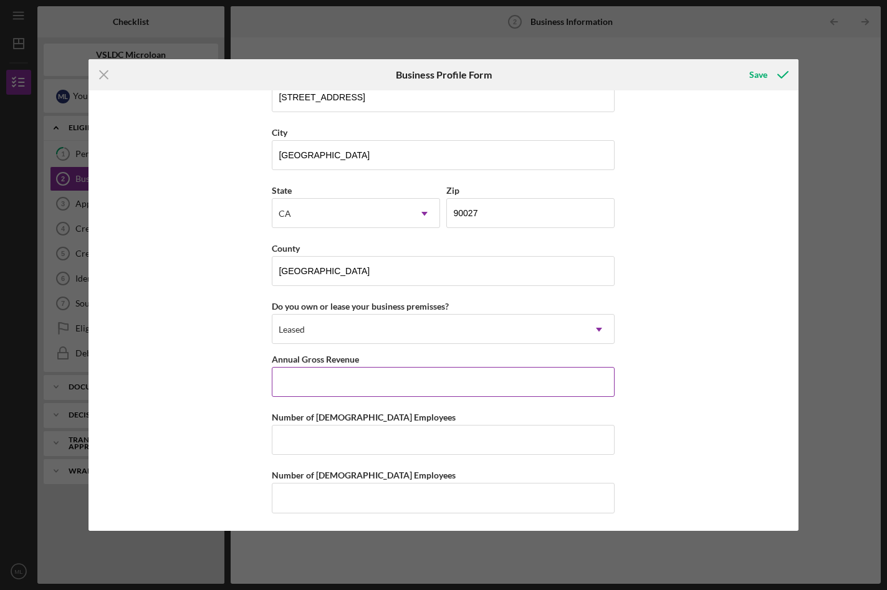
click at [609, 356] on div "Annual Gross Revenue" at bounding box center [443, 359] width 343 height 16
click at [533, 382] on input "Annual Gross Revenue" at bounding box center [443, 382] width 343 height 30
drag, startPoint x: 623, startPoint y: 420, endPoint x: 637, endPoint y: 532, distance: 113.1
click at [637, 532] on div "Icon/Menu Close Business Profile Form Save Business Name The Culture Side DBA B…" at bounding box center [443, 295] width 887 height 590
click at [530, 378] on input "Annual Gross Revenue" at bounding box center [443, 382] width 343 height 30
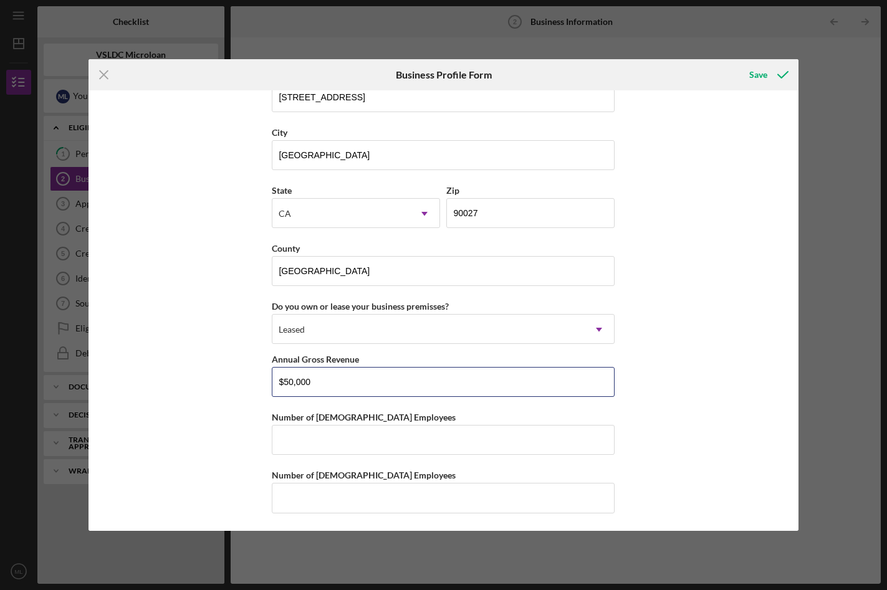
type input "$50,000"
click at [627, 445] on div "Business Name The Culture Side DBA Business Start Date [DATE] Legal Structure S…" at bounding box center [442, 310] width 709 height 441
click at [500, 444] on input "Number of [DEMOGRAPHIC_DATA] Employees" at bounding box center [443, 440] width 343 height 30
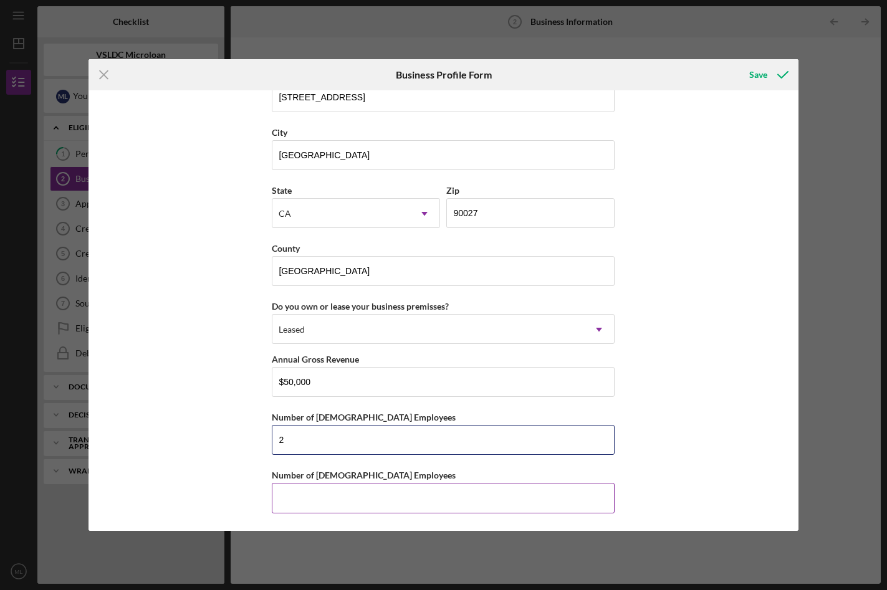
type input "2"
click at [441, 497] on input "Number of [DEMOGRAPHIC_DATA] Employees" at bounding box center [443, 498] width 343 height 30
type input "0"
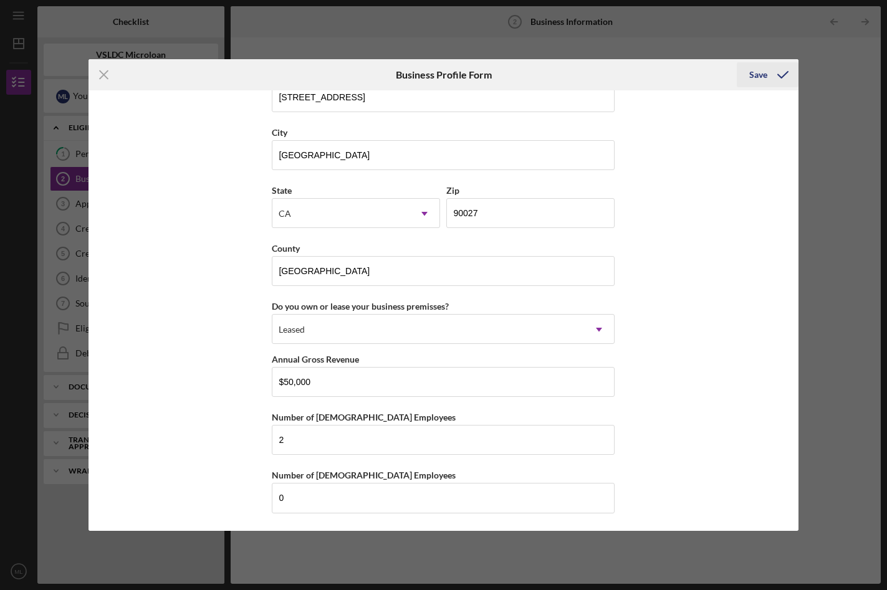
click at [760, 79] on div "Save" at bounding box center [758, 74] width 18 height 25
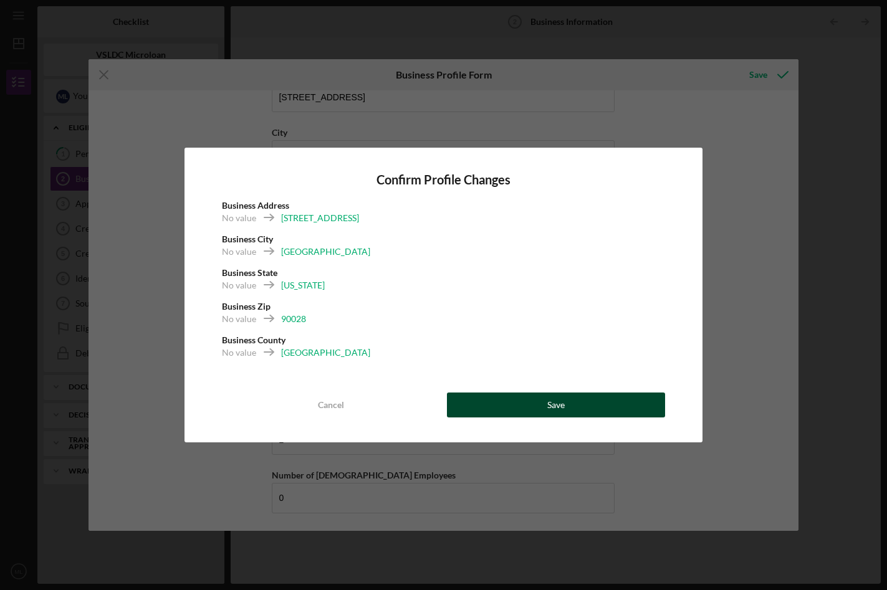
click at [531, 411] on button "Save" at bounding box center [556, 405] width 219 height 25
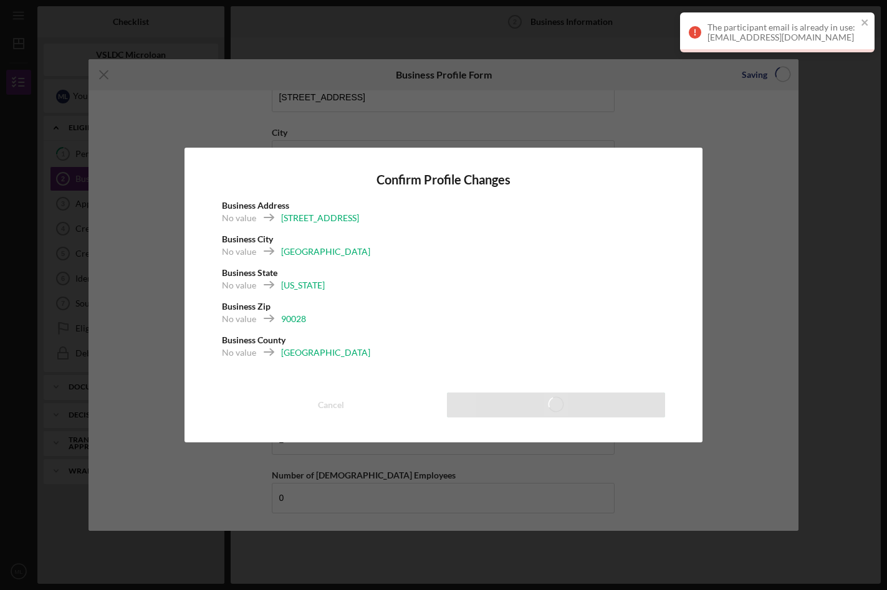
scroll to position [1162, 0]
click at [865, 22] on icon "close" at bounding box center [864, 22] width 6 height 6
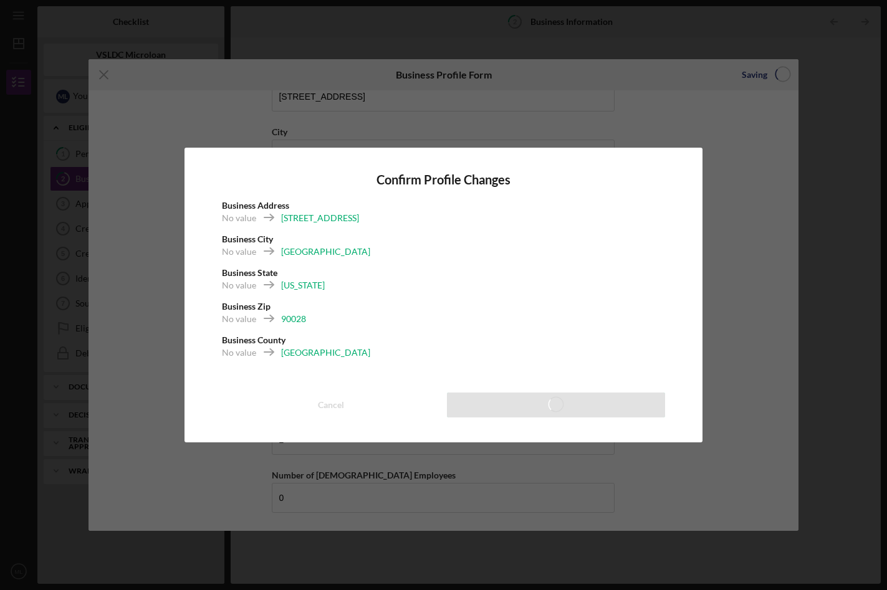
click at [593, 120] on div "Confirm Profile Changes Business Address No value [STREET_ADDRESS] Business Sta…" at bounding box center [443, 295] width 887 height 590
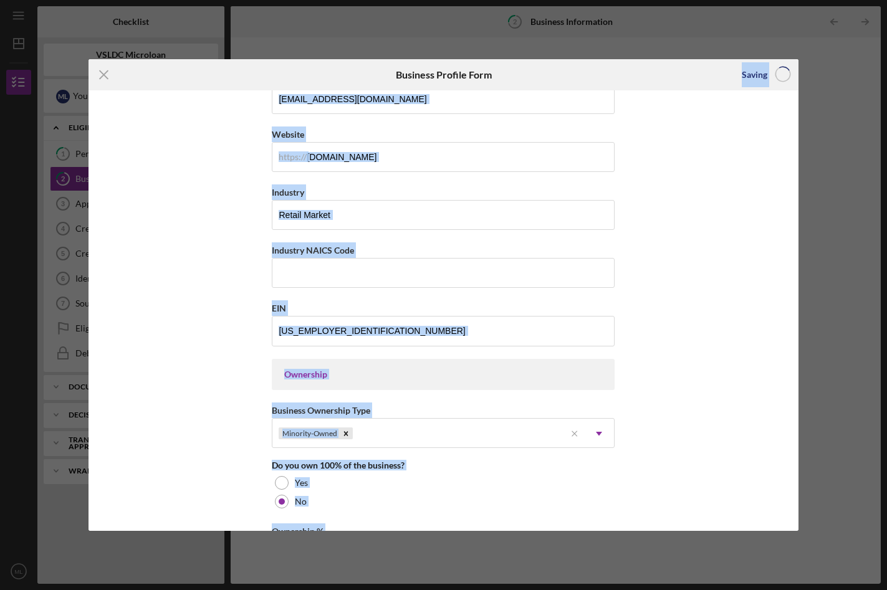
drag, startPoint x: 664, startPoint y: 131, endPoint x: 667, endPoint y: 49, distance: 82.3
click at [667, 46] on div "Icon/Menu Close Business Profile Form Saving Business Name The Culture Side DBA…" at bounding box center [443, 295] width 887 height 590
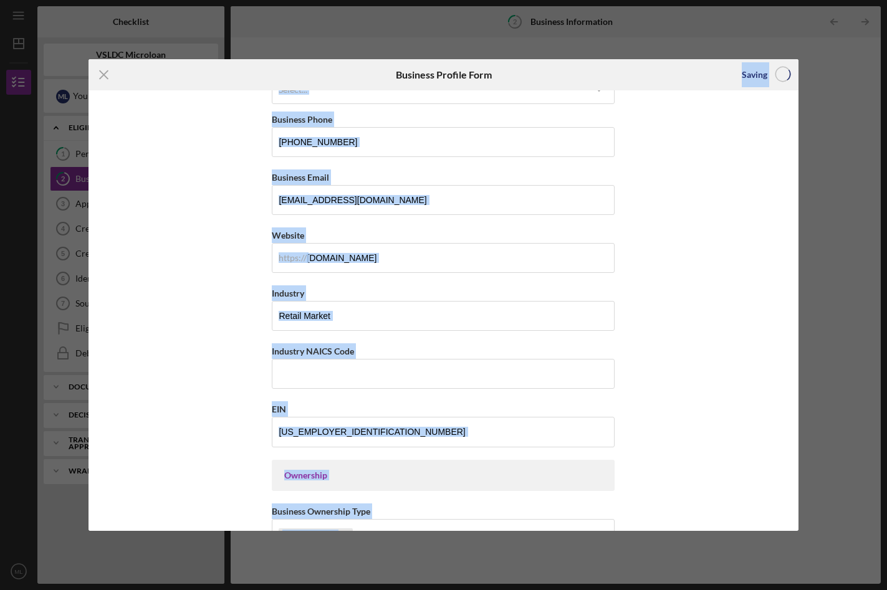
click at [672, 236] on div "Business Name The Culture Side DBA Business Start Date [DATE] Legal Structure S…" at bounding box center [442, 310] width 709 height 441
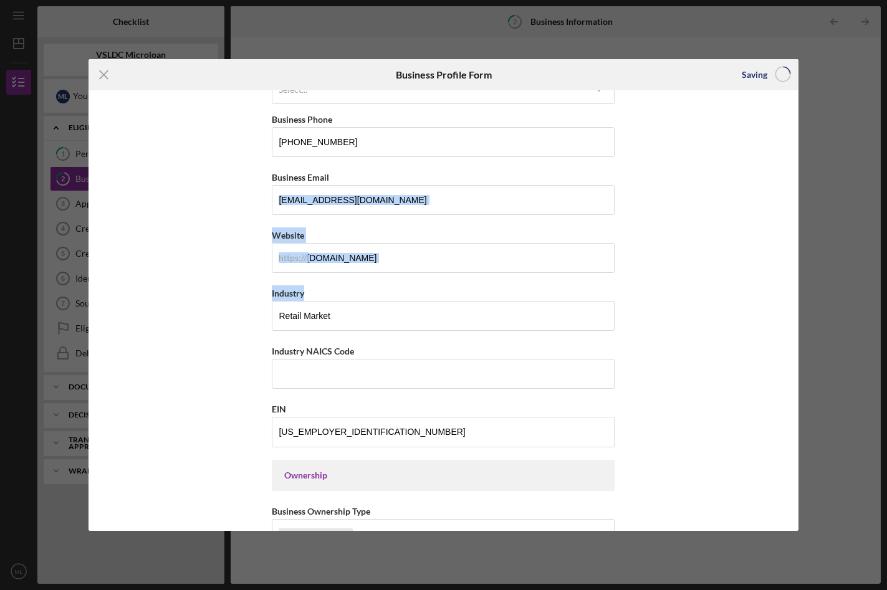
drag, startPoint x: 793, startPoint y: 198, endPoint x: 795, endPoint y: 286, distance: 87.9
click at [795, 286] on div "Business Name The Culture Side DBA Business Start Date [DATE] Legal Structure S…" at bounding box center [442, 310] width 709 height 441
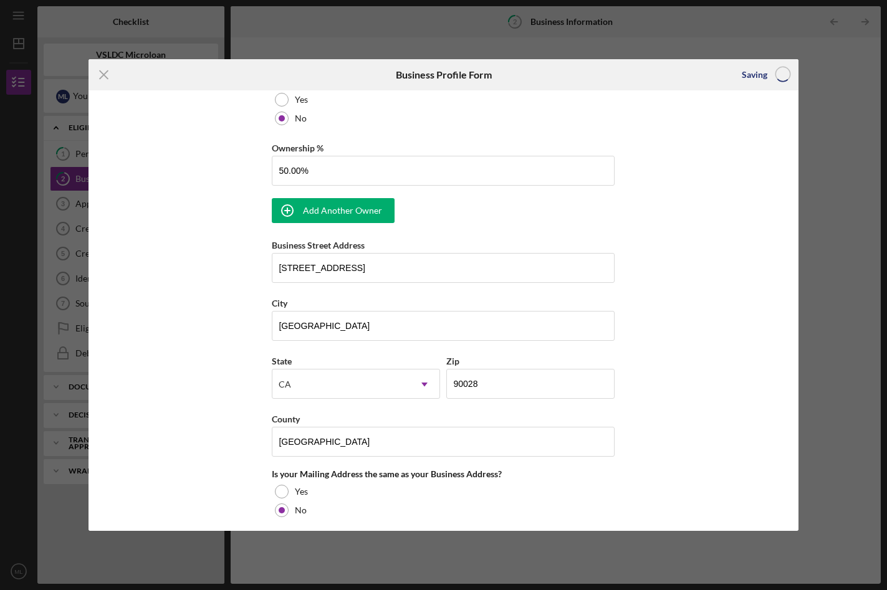
scroll to position [733, 0]
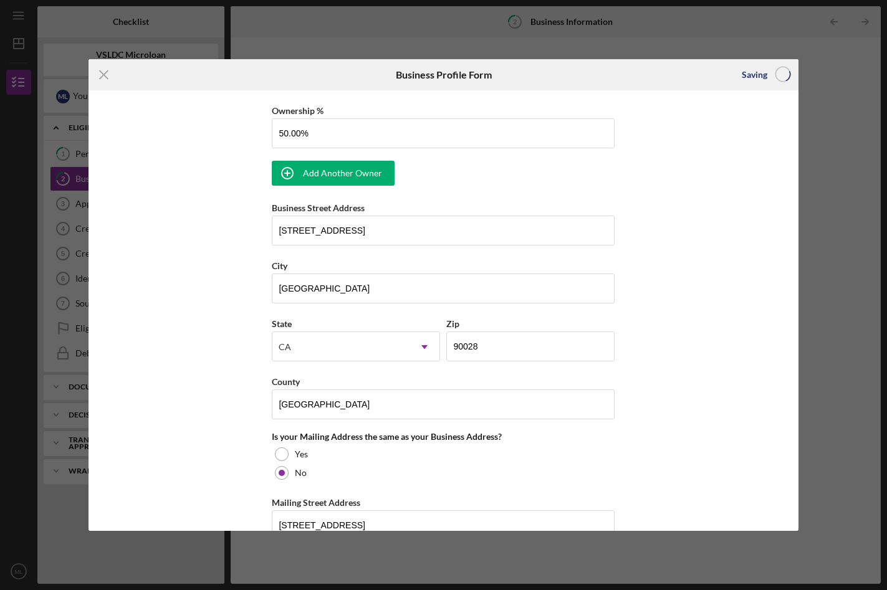
drag, startPoint x: 795, startPoint y: 286, endPoint x: 791, endPoint y: 355, distance: 69.3
click at [791, 355] on div "Business Name The Culture Side DBA Business Start Date [DATE] Legal Structure S…" at bounding box center [442, 310] width 709 height 441
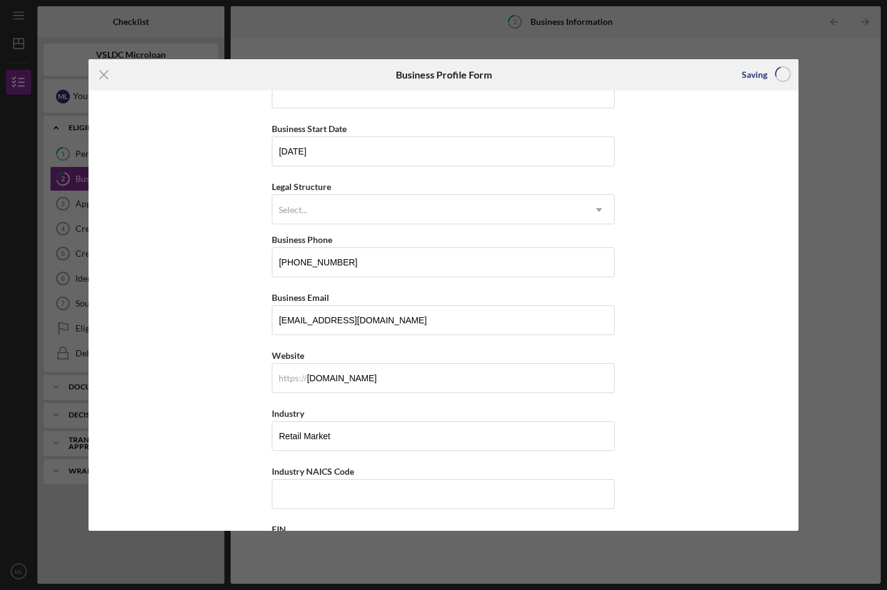
scroll to position [0, 0]
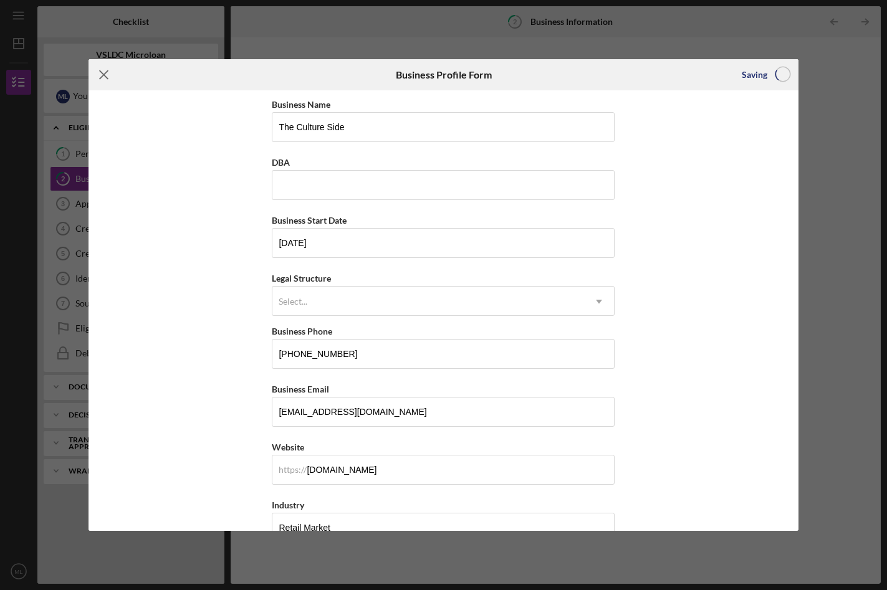
click at [105, 77] on icon "Icon/Menu Close" at bounding box center [103, 74] width 31 height 31
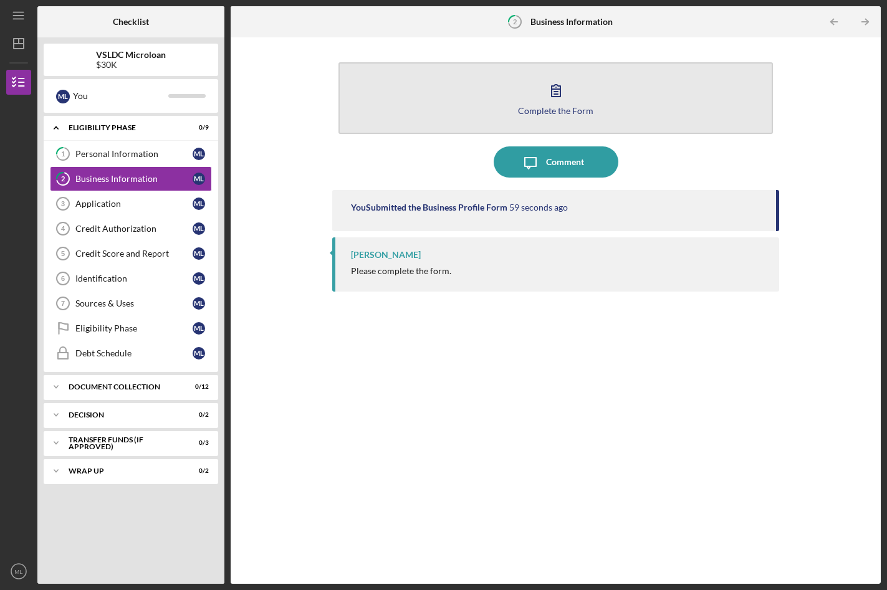
click at [536, 113] on div "Complete the Form" at bounding box center [555, 110] width 75 height 9
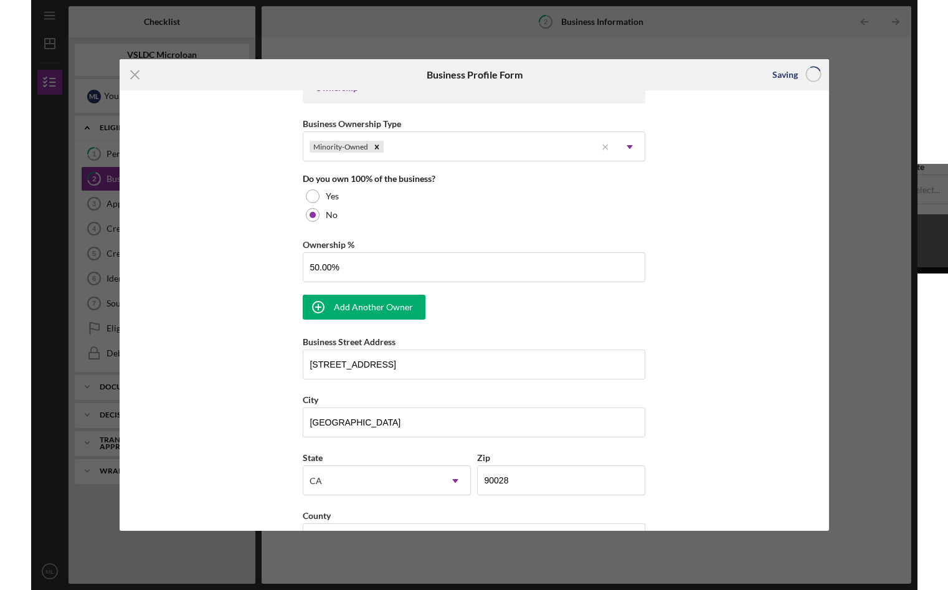
scroll to position [591, 0]
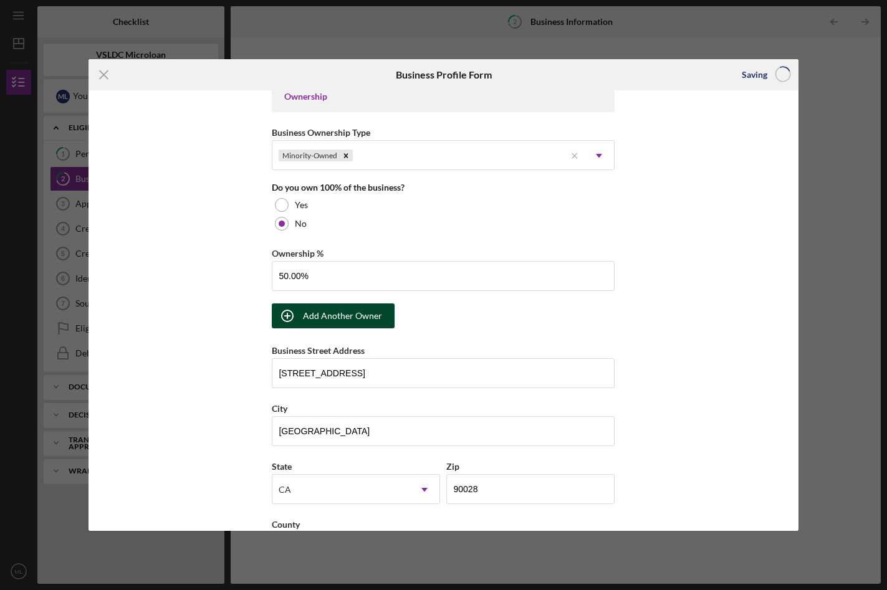
click at [317, 315] on div "Add Another Owner" at bounding box center [342, 315] width 79 height 25
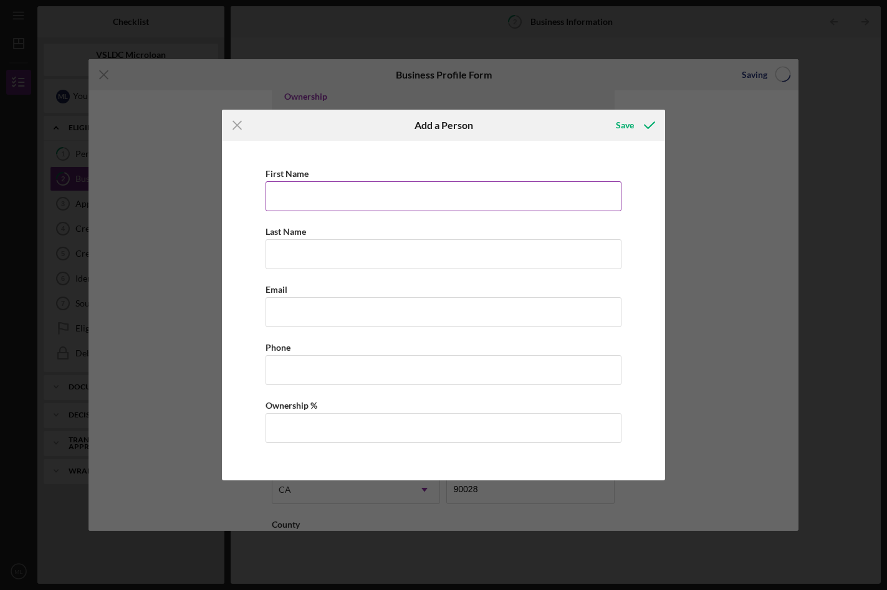
click at [321, 191] on input "First Name" at bounding box center [443, 196] width 356 height 30
type input "[PERSON_NAME]"
click at [351, 257] on input "Last Name" at bounding box center [443, 254] width 356 height 30
type input "Lossi"
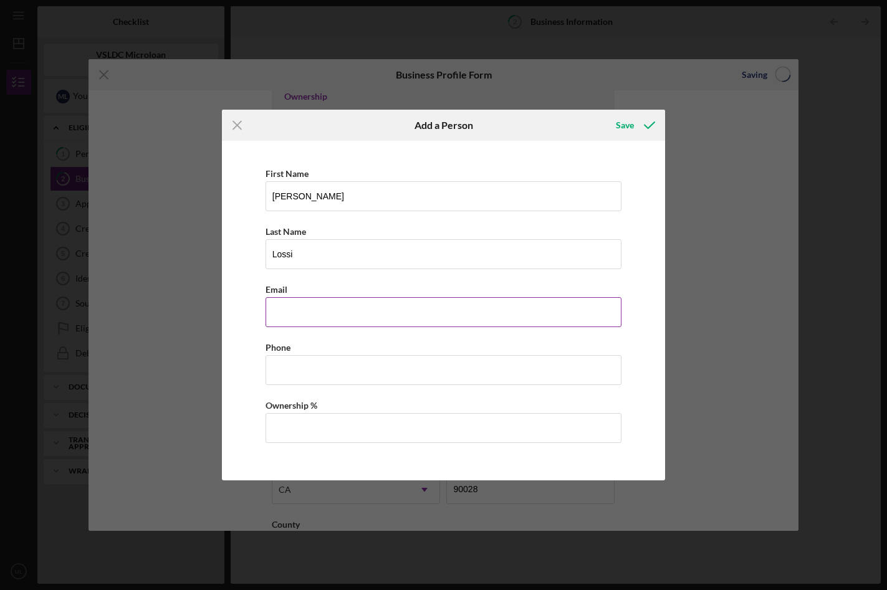
click at [353, 312] on input "Business Email" at bounding box center [443, 312] width 356 height 30
type input "[EMAIL_ADDRESS][DOMAIN_NAME]"
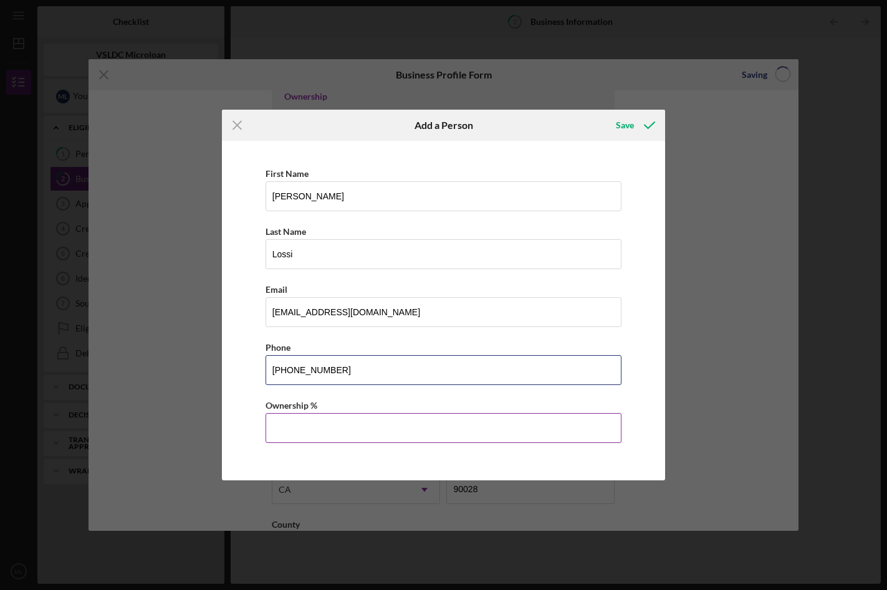
type input "[PHONE_NUMBER]"
click at [411, 424] on input "Ownership %" at bounding box center [443, 428] width 356 height 30
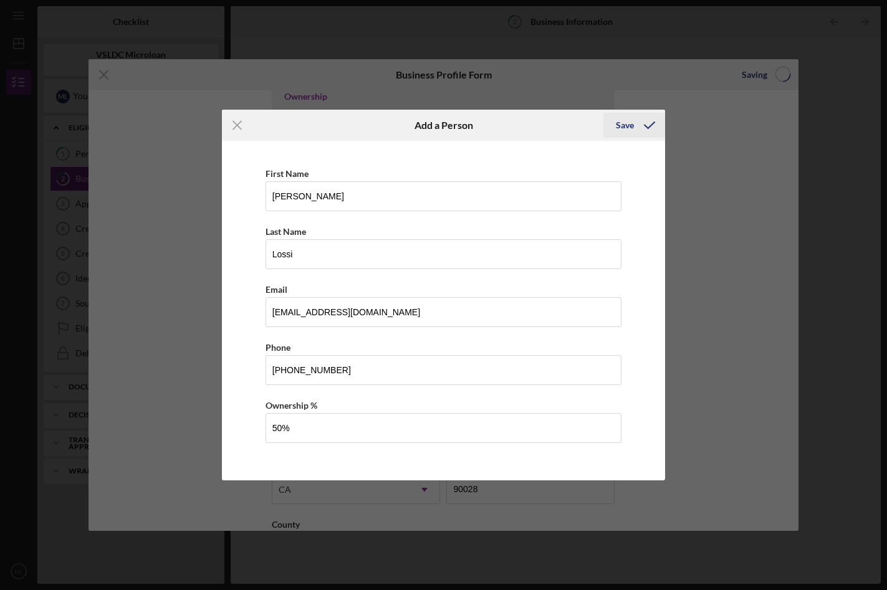
type input "50.00%"
click at [624, 124] on div "Save" at bounding box center [625, 125] width 18 height 25
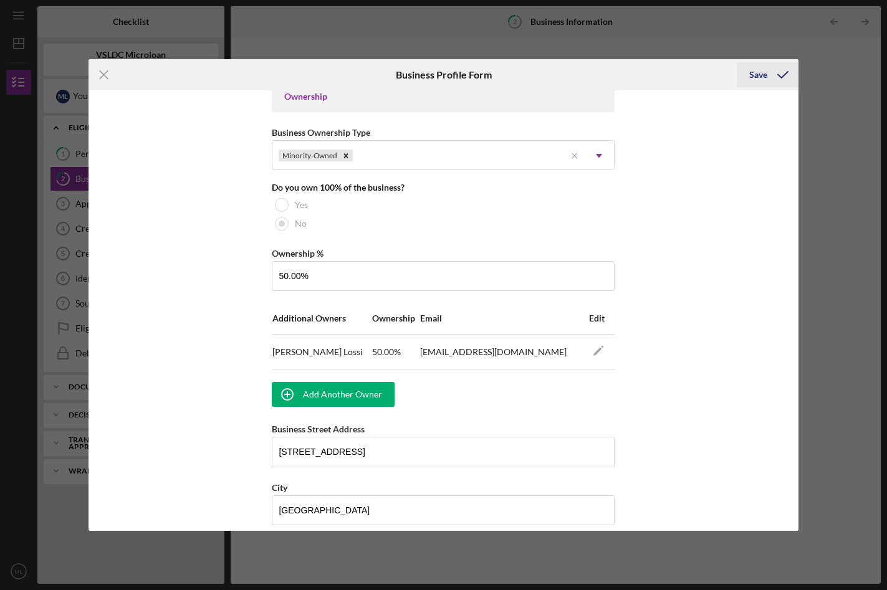
click at [757, 72] on div "Save" at bounding box center [758, 74] width 18 height 25
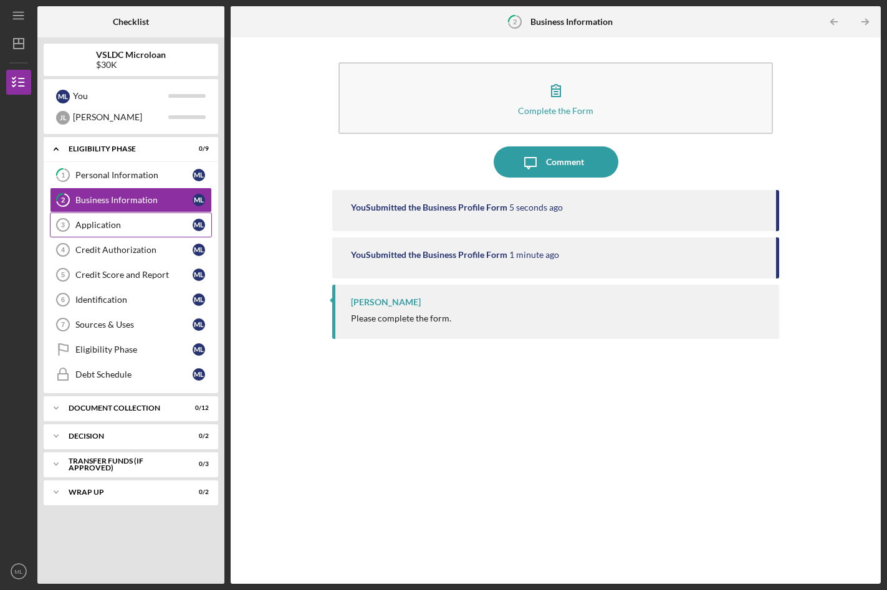
click at [125, 222] on div "Application" at bounding box center [133, 225] width 117 height 10
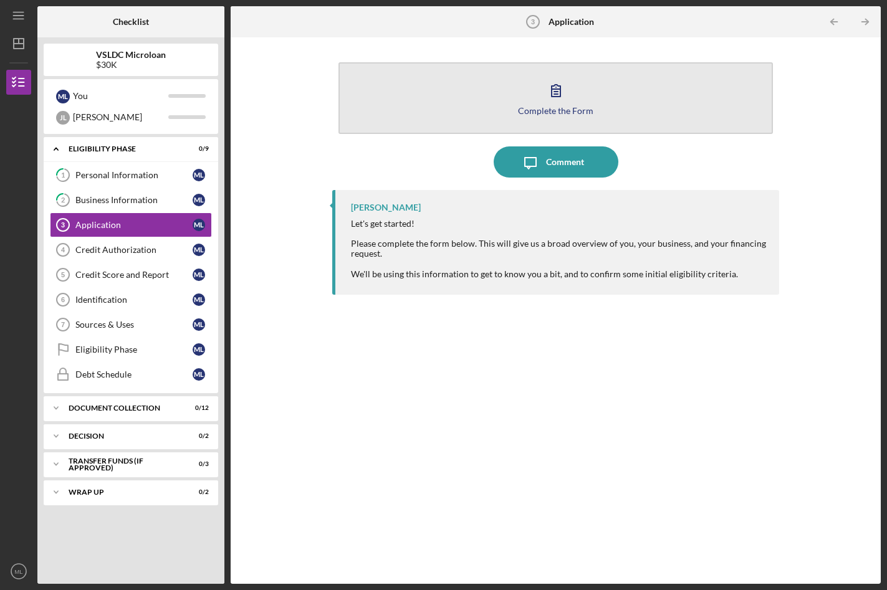
click at [558, 87] on icon "button" at bounding box center [555, 90] width 31 height 31
